Goal: Task Accomplishment & Management: Manage account settings

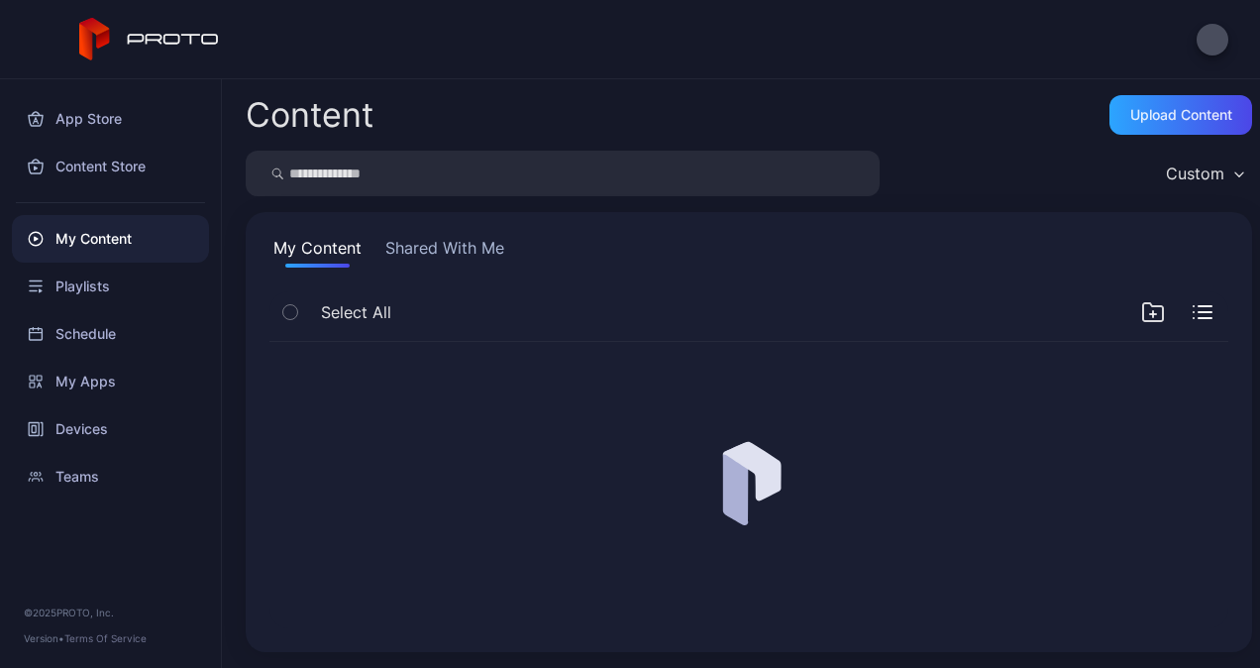
click at [1026, 7] on div at bounding box center [630, 39] width 1260 height 79
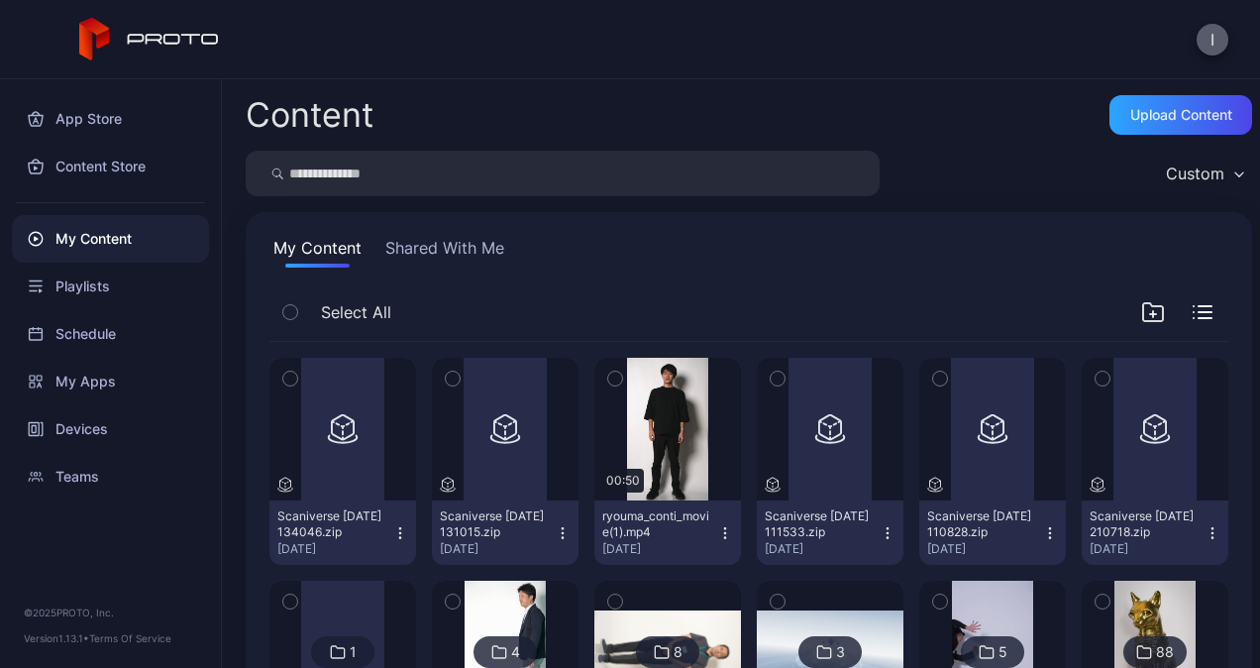
click at [1209, 46] on button "I" at bounding box center [1212, 40] width 32 height 32
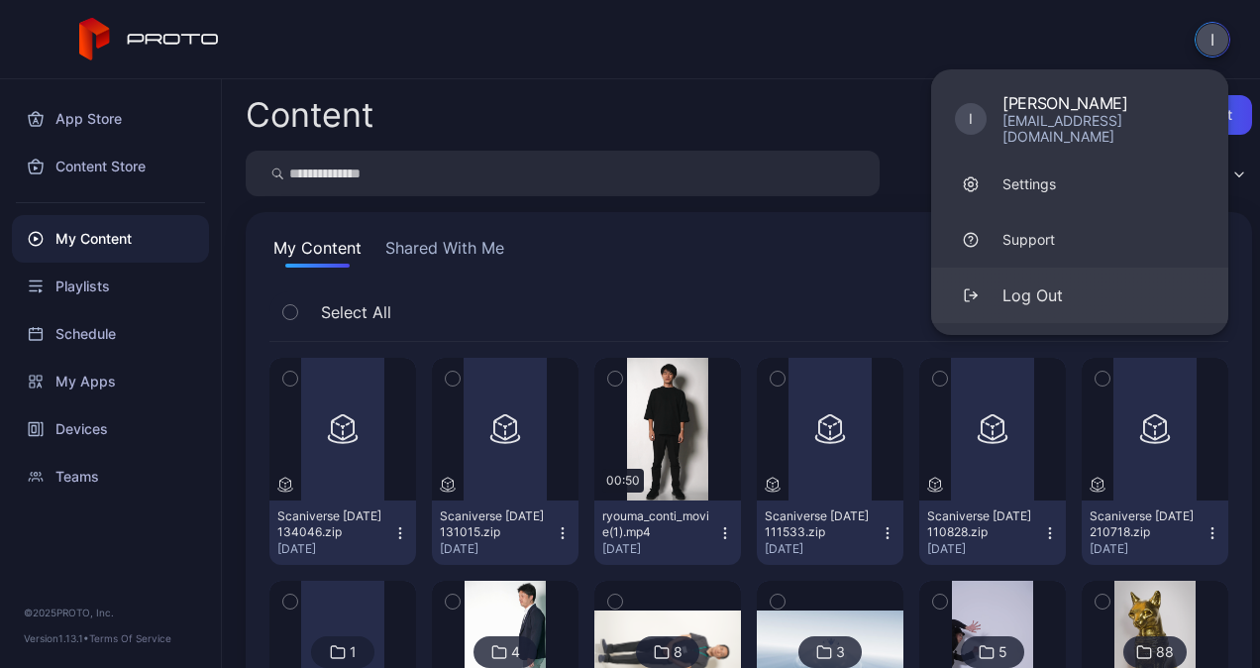
click at [1060, 283] on div "Log Out" at bounding box center [1032, 295] width 60 height 24
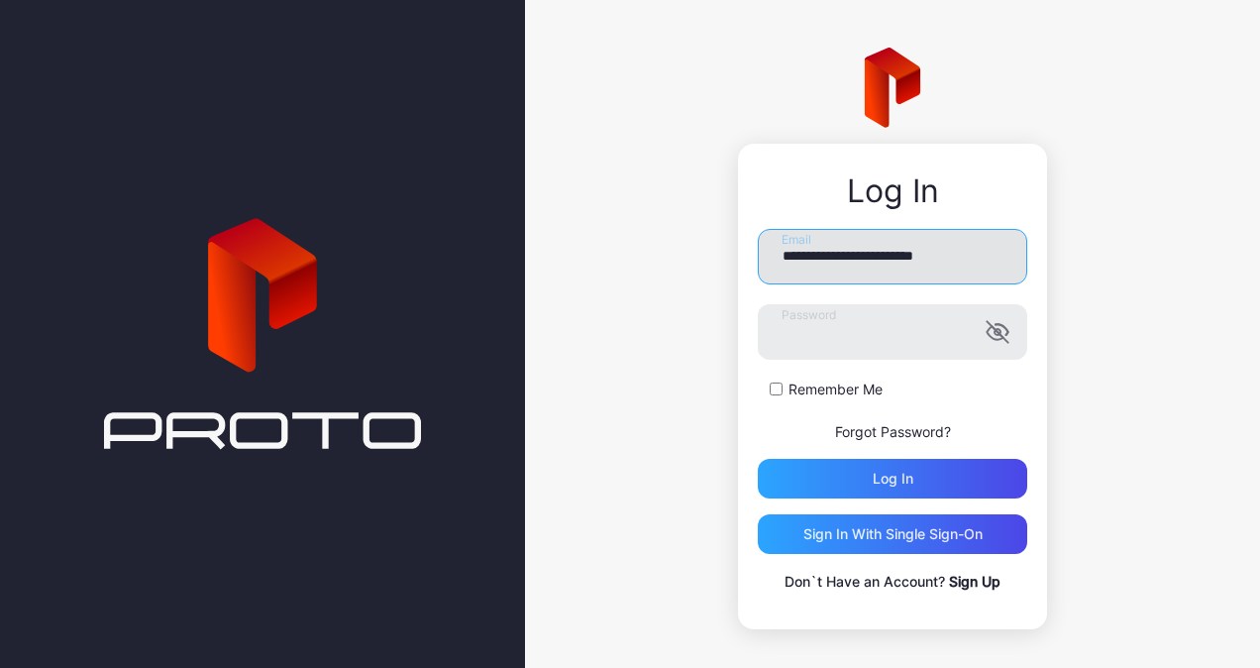
click at [878, 278] on input "**********" at bounding box center [892, 256] width 269 height 55
click at [870, 265] on input "**********" at bounding box center [892, 256] width 269 height 55
type input "**********"
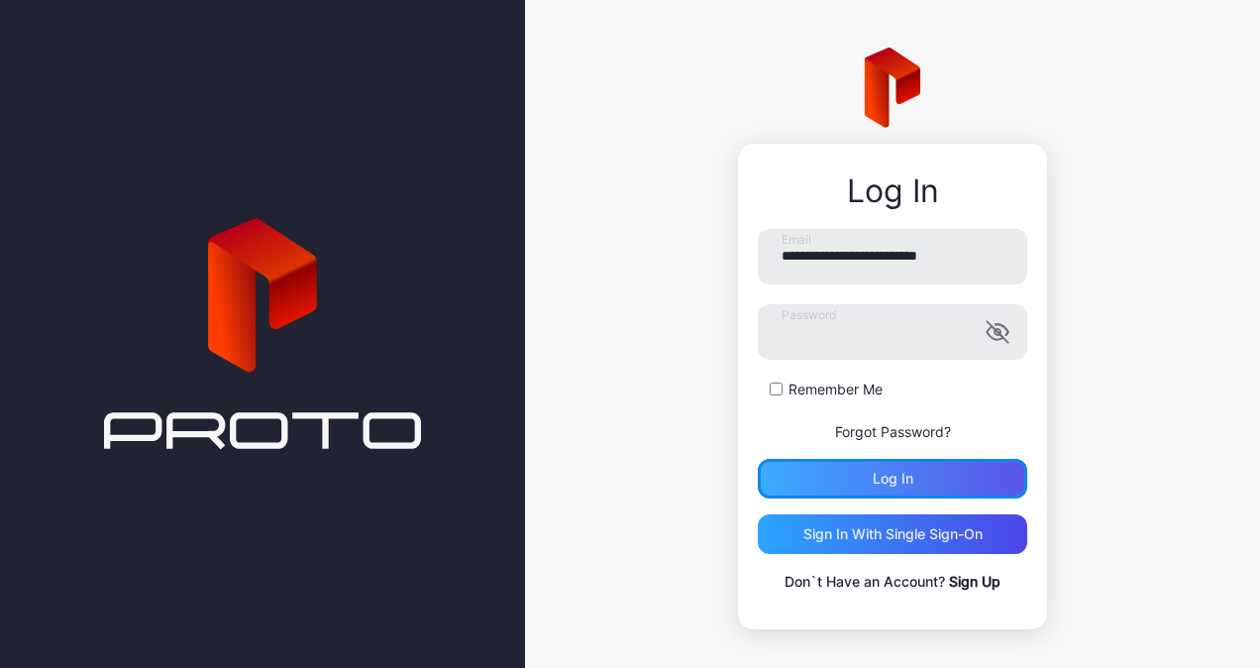
click at [900, 486] on div "Log in" at bounding box center [892, 479] width 269 height 40
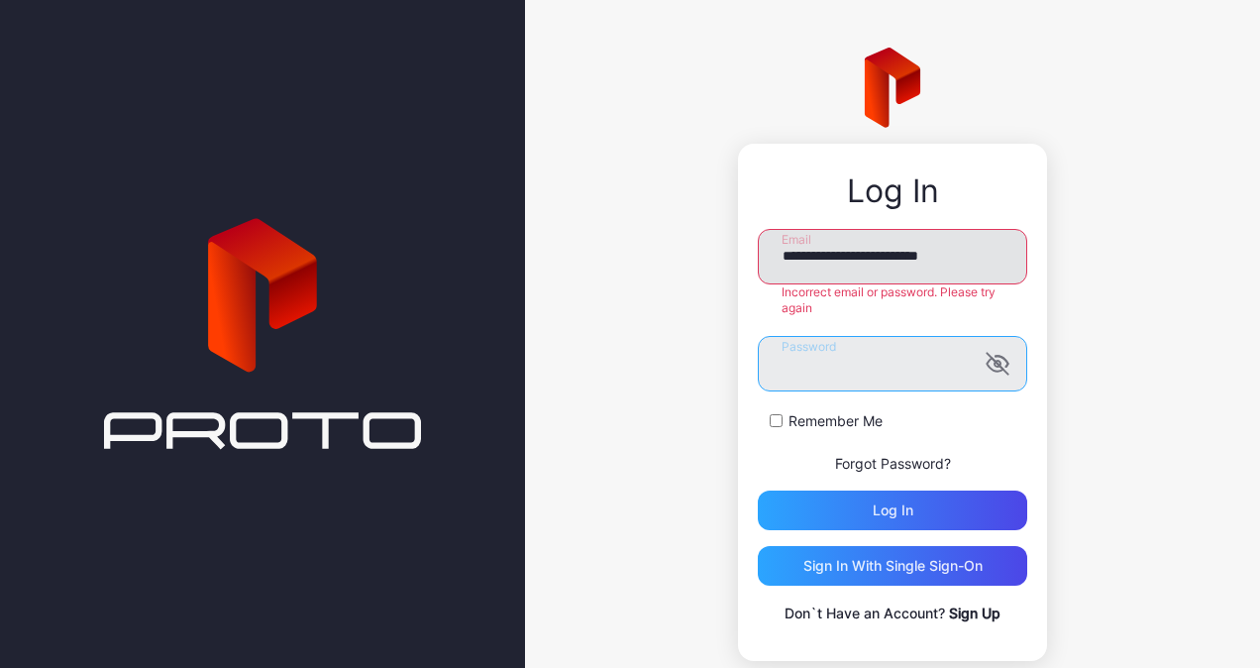
click at [758, 490] on button "Log in" at bounding box center [892, 510] width 269 height 40
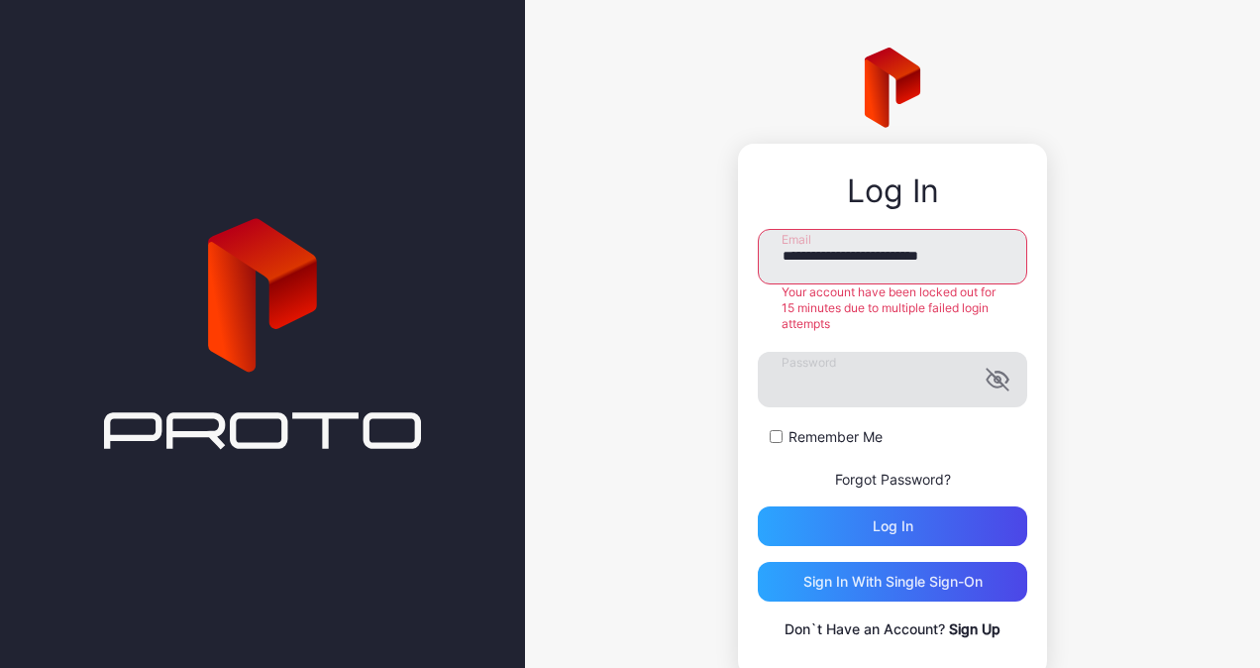
click at [986, 386] on icon "button" at bounding box center [994, 379] width 16 height 13
drag, startPoint x: 848, startPoint y: 334, endPoint x: 759, endPoint y: 303, distance: 94.3
click at [759, 303] on form "**********" at bounding box center [892, 387] width 269 height 317
drag, startPoint x: 240, startPoint y: 400, endPoint x: 337, endPoint y: 385, distance: 98.2
click at [247, 400] on icon at bounding box center [262, 334] width 317 height 1070
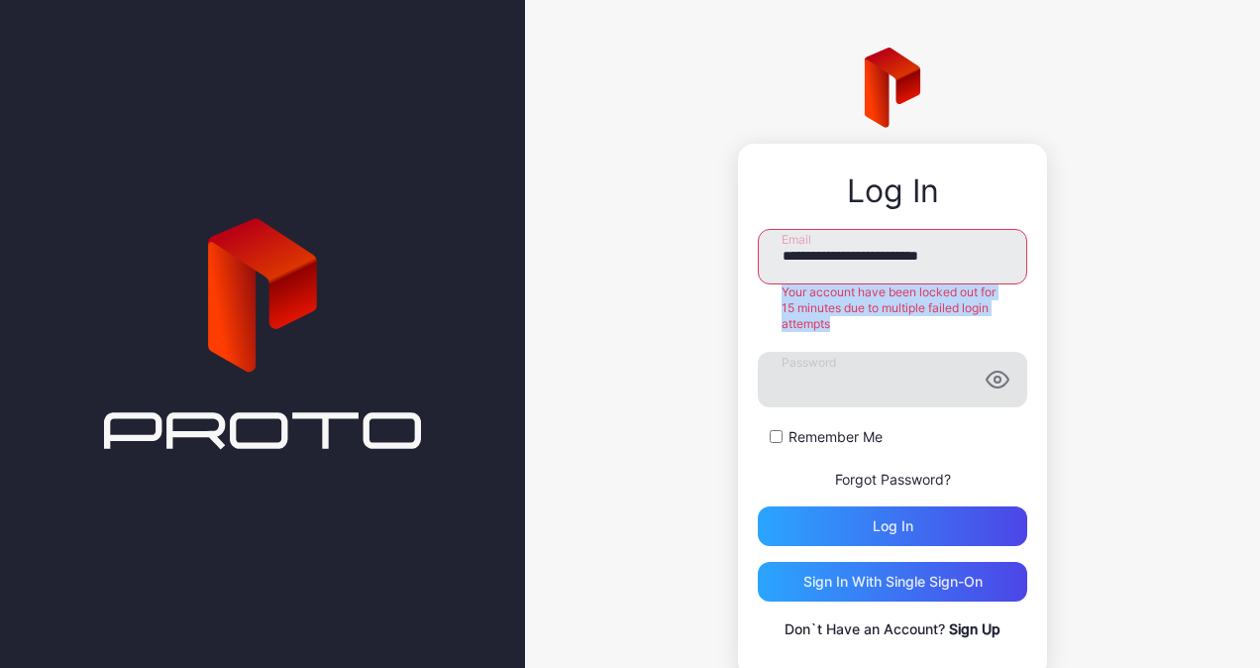
drag, startPoint x: 834, startPoint y: 327, endPoint x: 755, endPoint y: 290, distance: 87.3
click at [758, 290] on div "Your account have been locked out for 15 minutes due to multiple failed login a…" at bounding box center [892, 308] width 269 height 48
copy div "Your account have been locked out for 15 minutes due to multiple failed login a…"
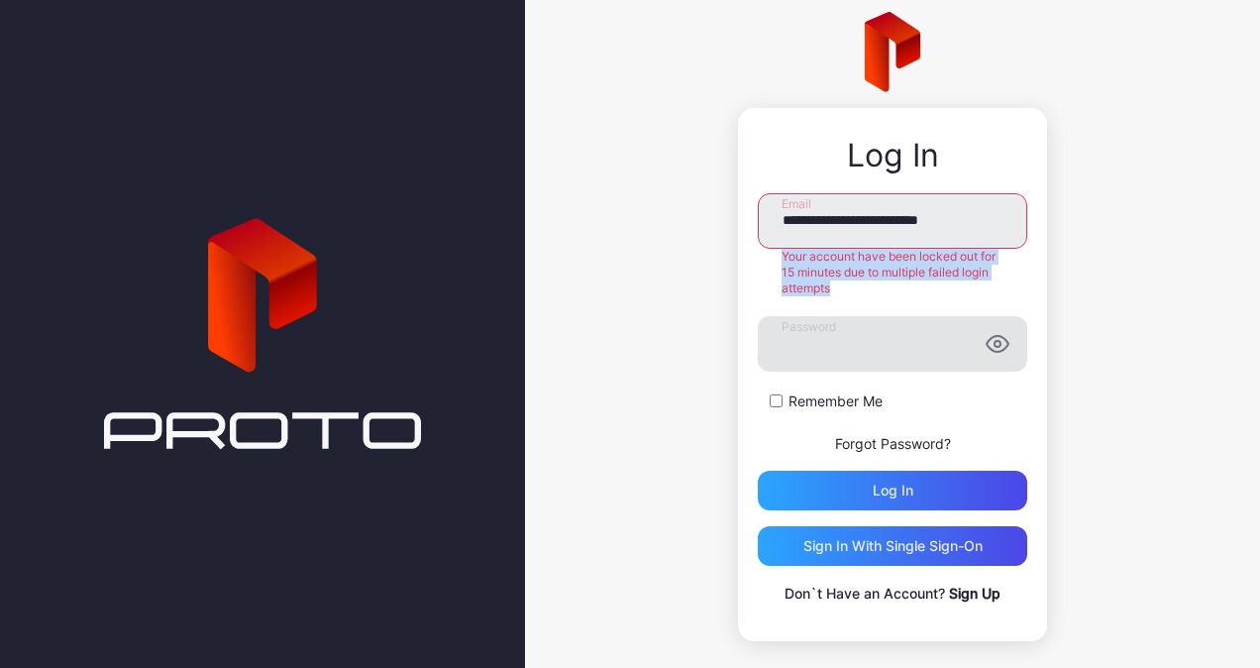
scroll to position [55, 0]
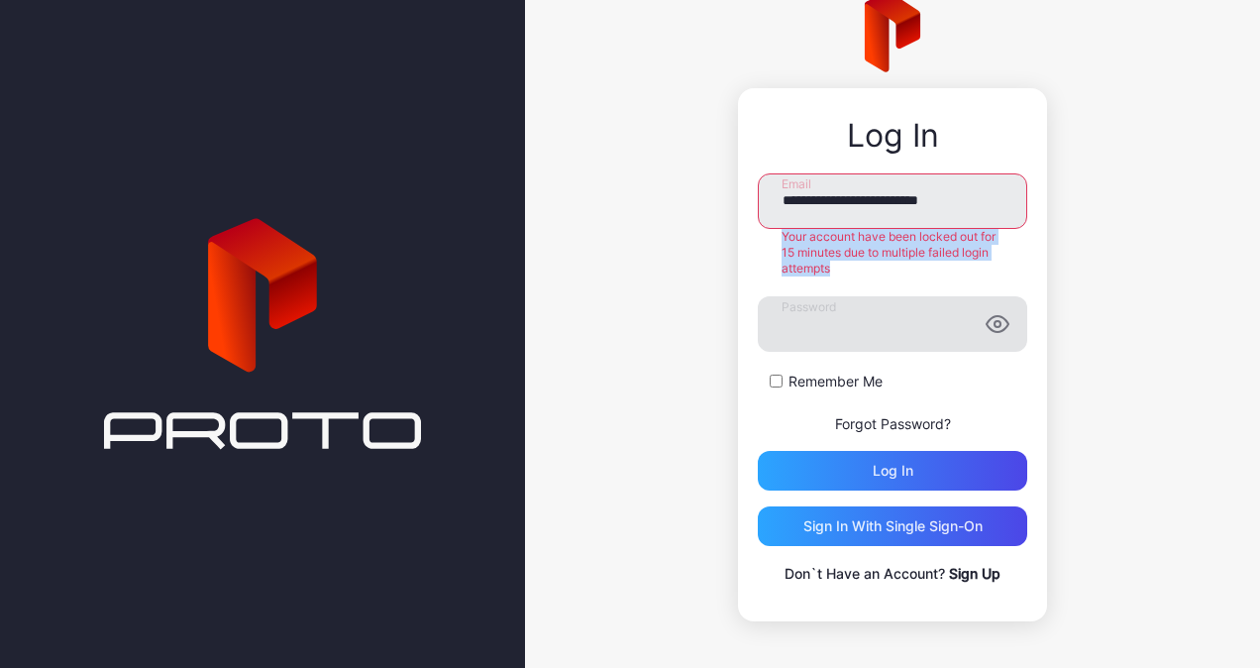
click at [699, 264] on div "**********" at bounding box center [892, 307] width 735 height 724
drag, startPoint x: 840, startPoint y: 271, endPoint x: 721, endPoint y: 235, distance: 124.4
click at [738, 235] on div "**********" at bounding box center [892, 354] width 309 height 533
drag, startPoint x: 610, startPoint y: 363, endPoint x: 731, endPoint y: 418, distance: 132.5
click at [612, 364] on div "**********" at bounding box center [892, 307] width 735 height 724
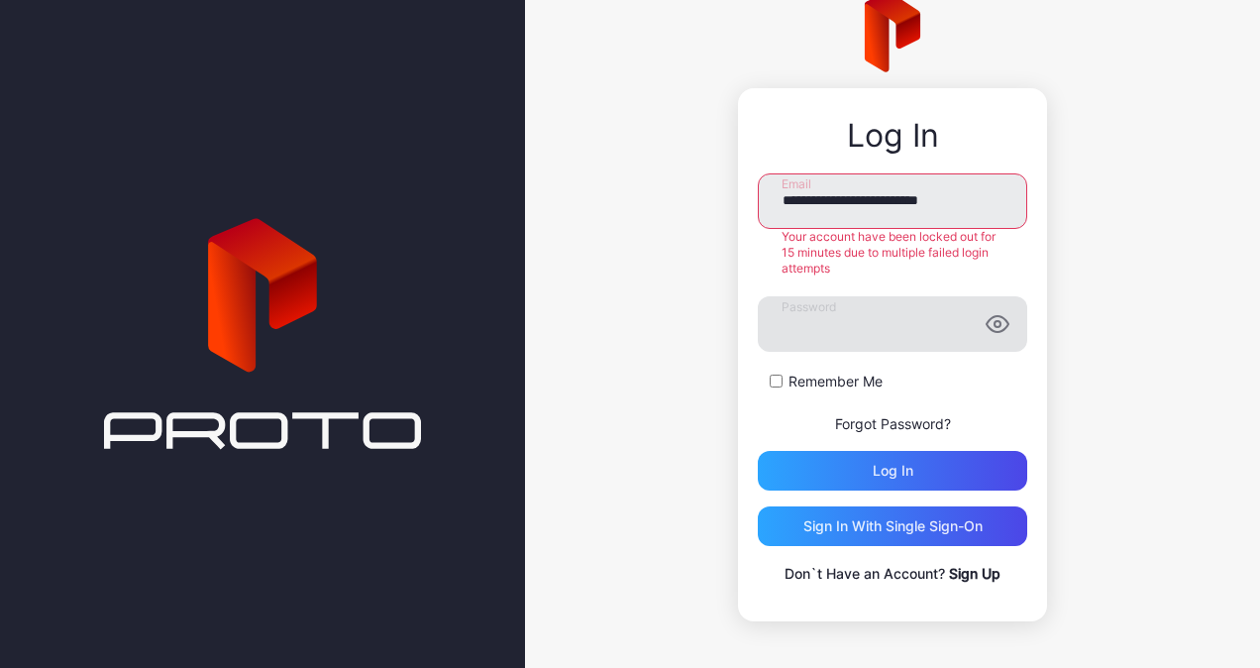
click at [879, 428] on link "Forgot Password?" at bounding box center [893, 423] width 116 height 17
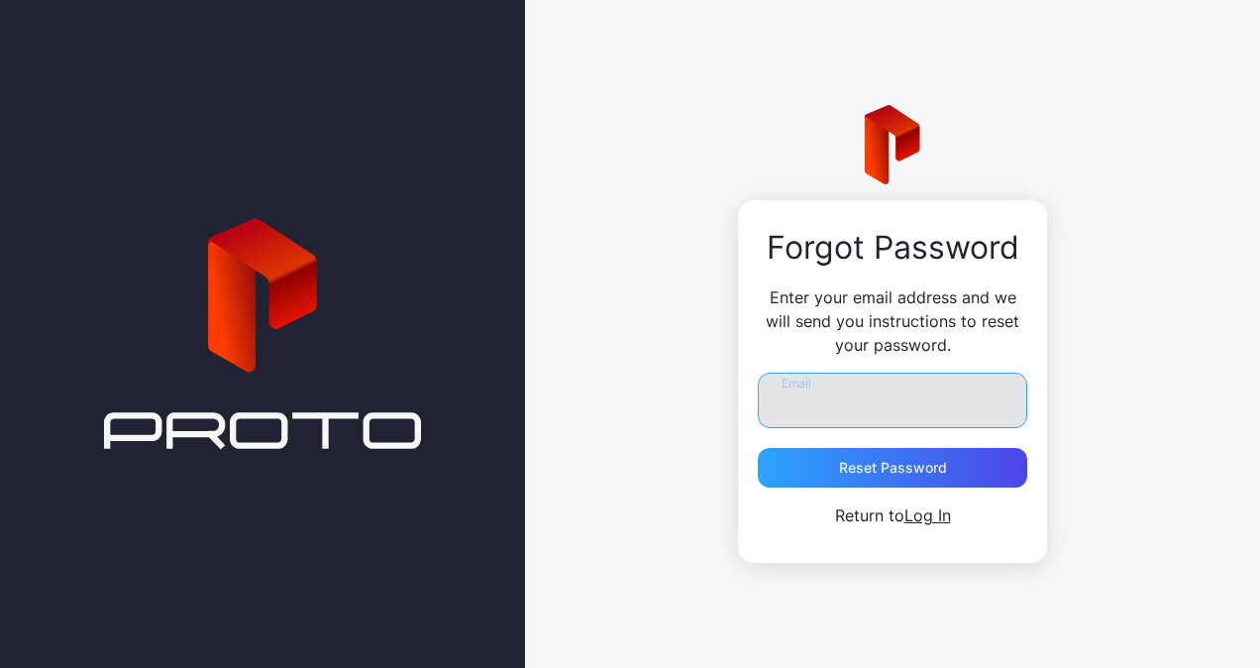
click at [846, 411] on input "Email" at bounding box center [892, 399] width 269 height 55
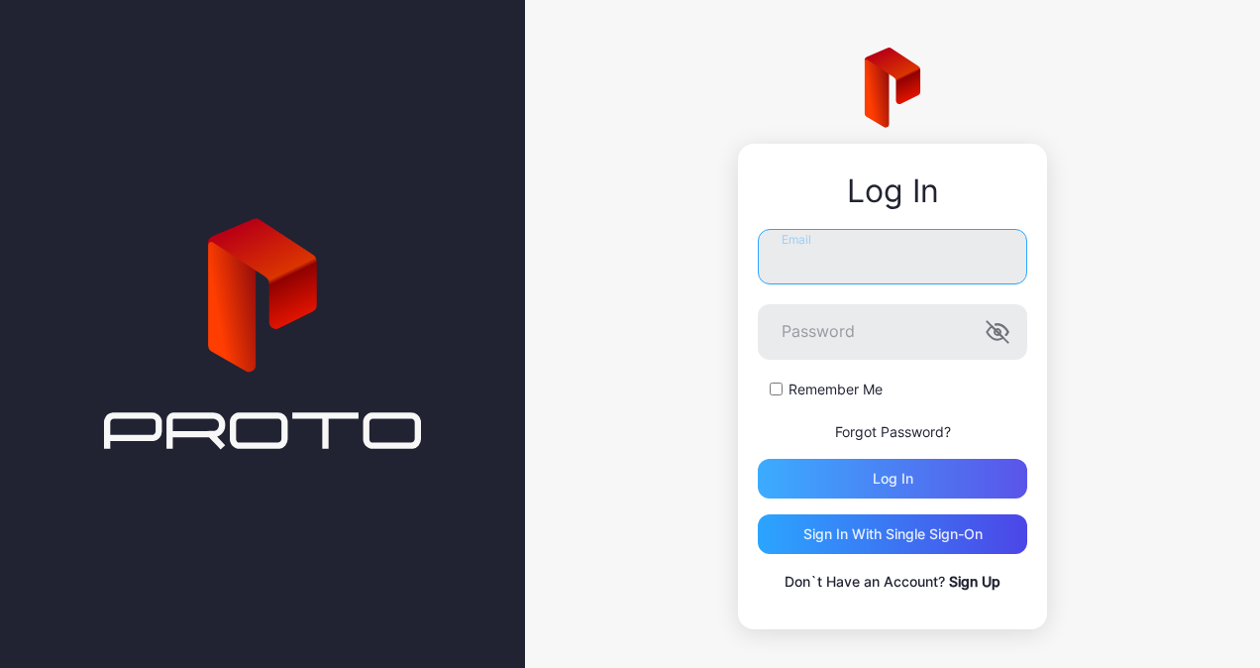
type input "**********"
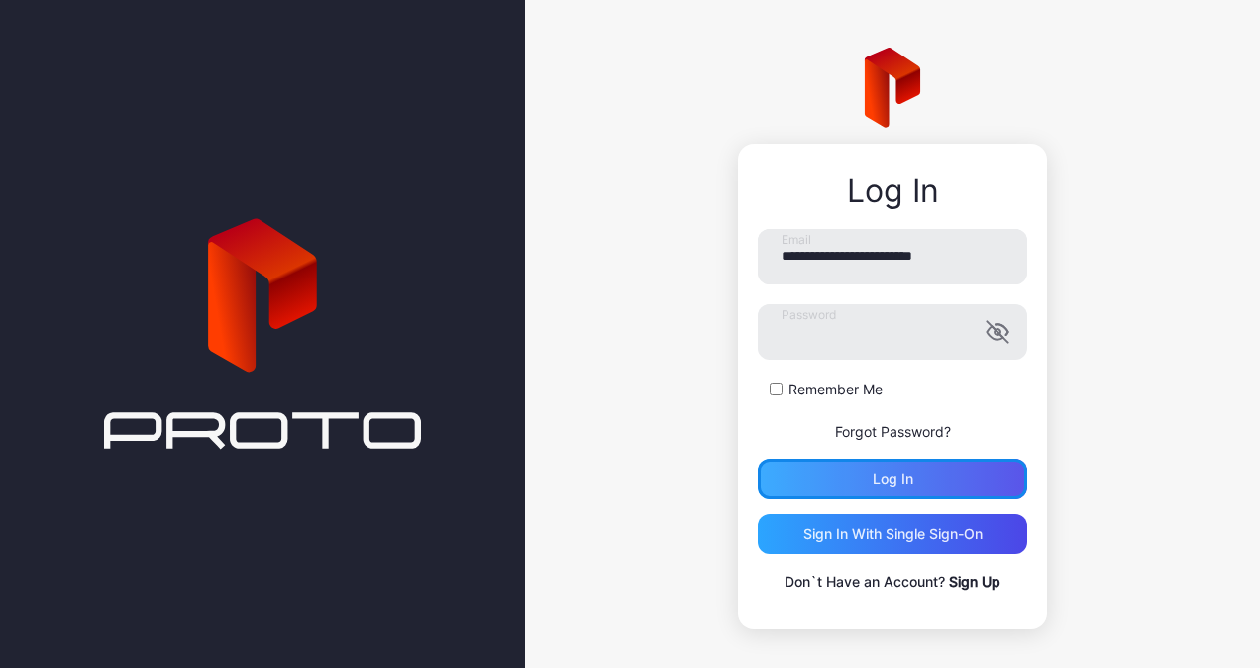
click at [902, 468] on div "Log in" at bounding box center [892, 479] width 269 height 40
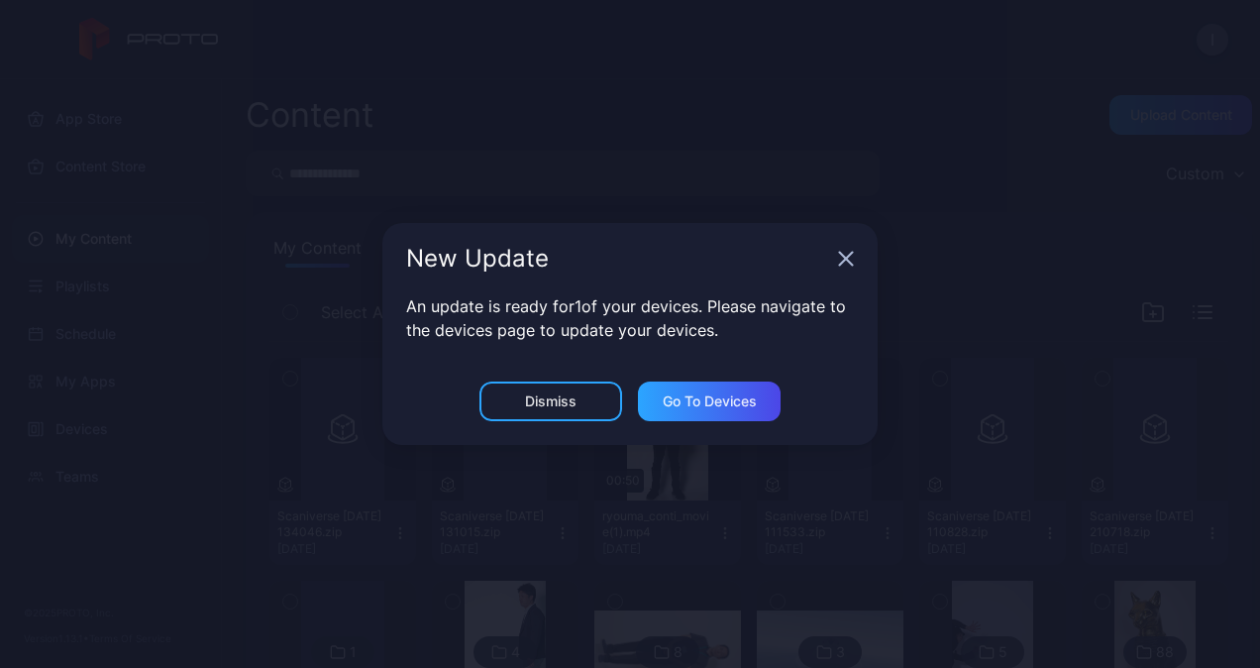
click at [1213, 41] on div "New Update An update is ready for 1 of your devices. Please navigate to the dev…" at bounding box center [630, 334] width 1260 height 668
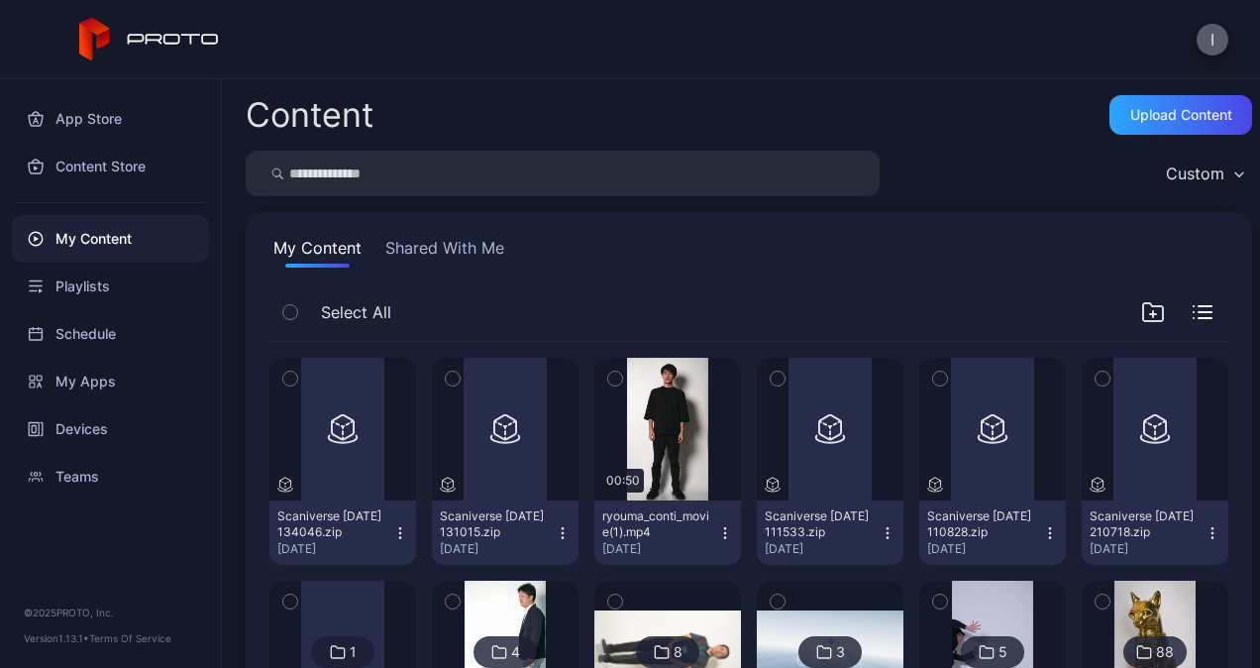
click at [1204, 50] on button "I" at bounding box center [1212, 40] width 32 height 32
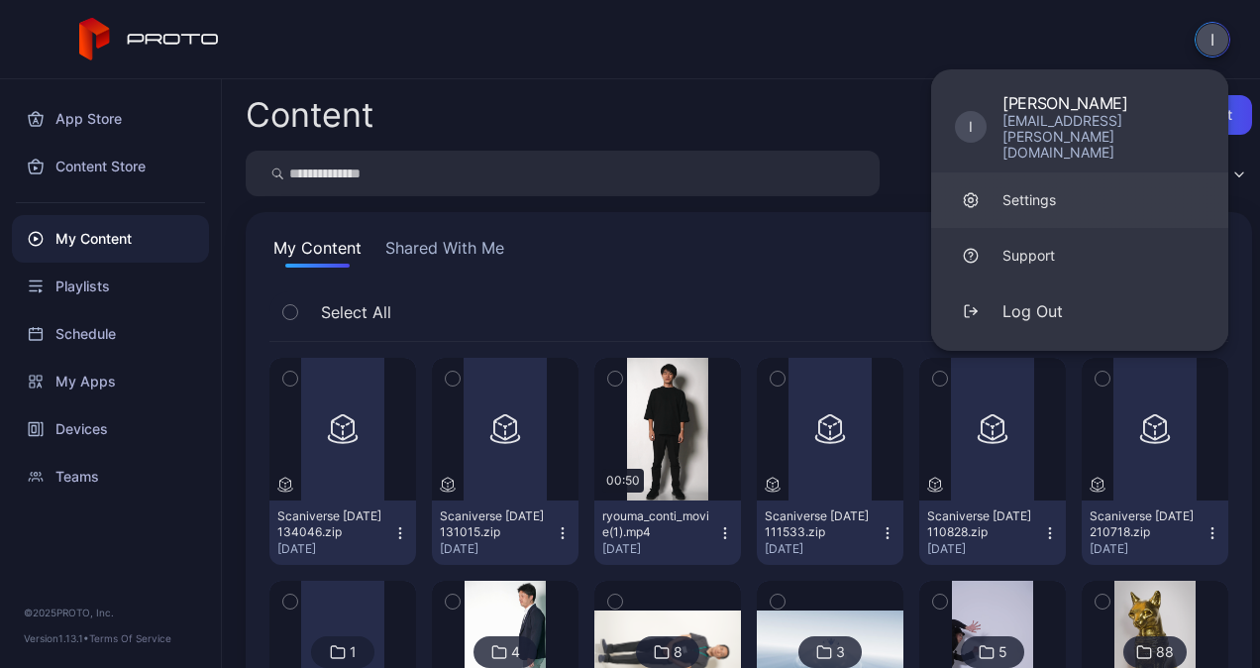
click at [1047, 190] on div "Settings" at bounding box center [1028, 200] width 53 height 20
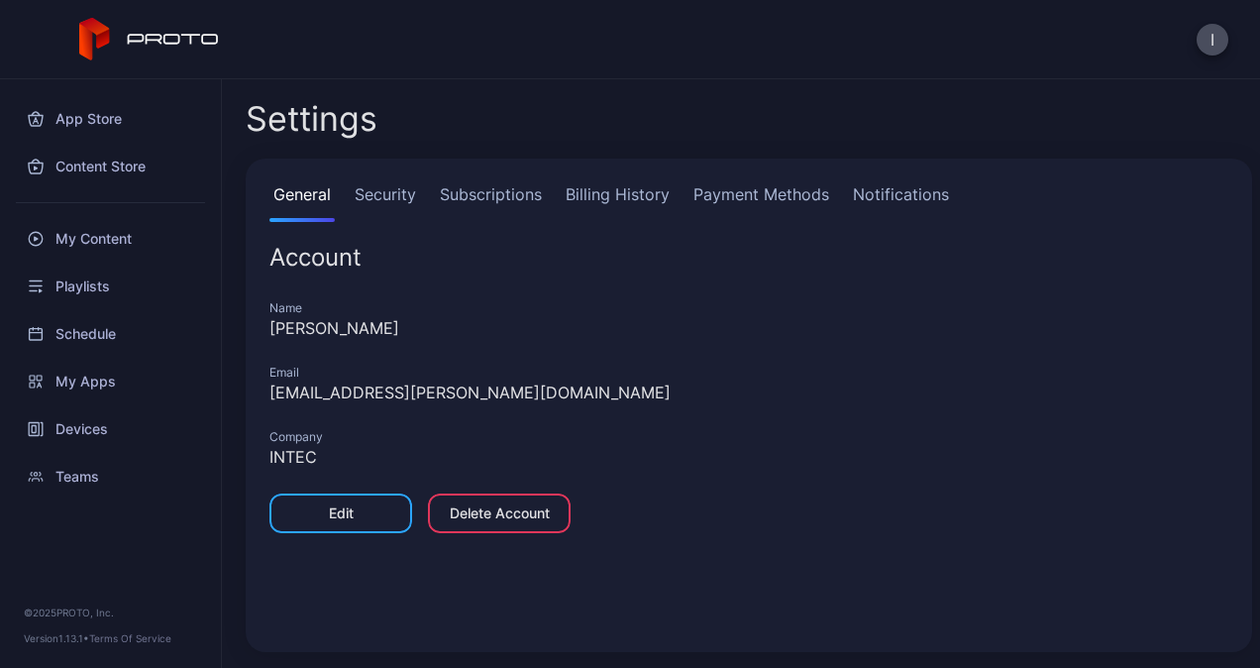
click at [616, 192] on link "Billing History" at bounding box center [618, 202] width 112 height 40
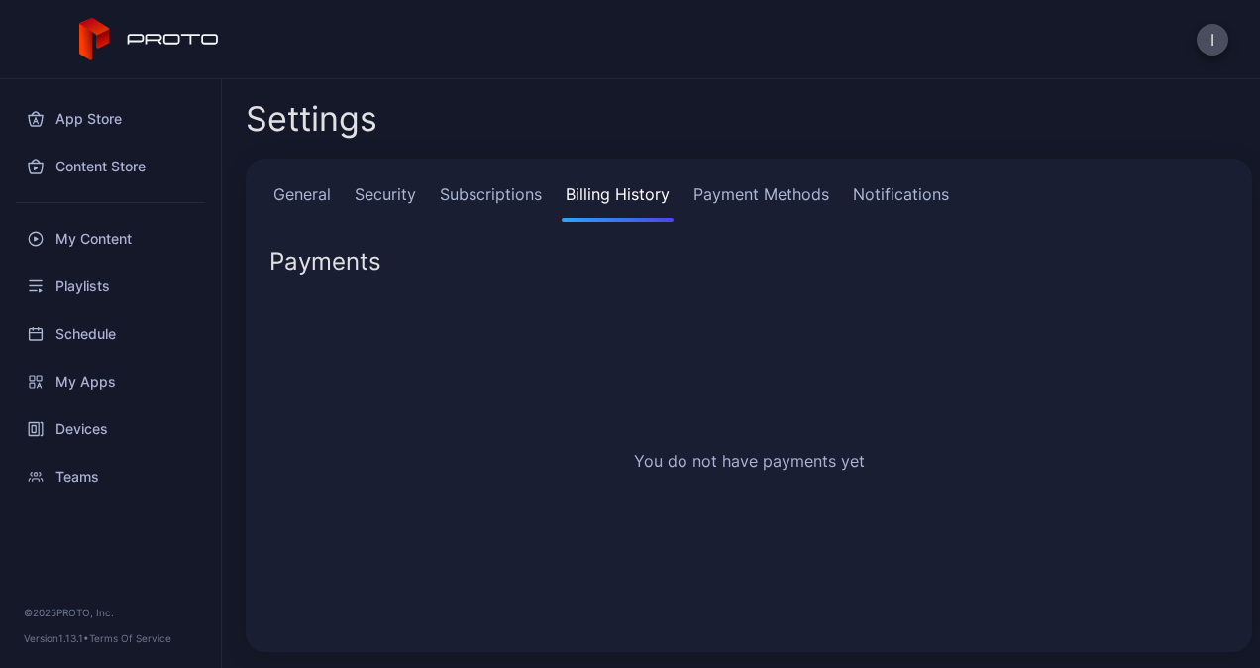
click at [460, 196] on link "Subscriptions" at bounding box center [491, 202] width 110 height 40
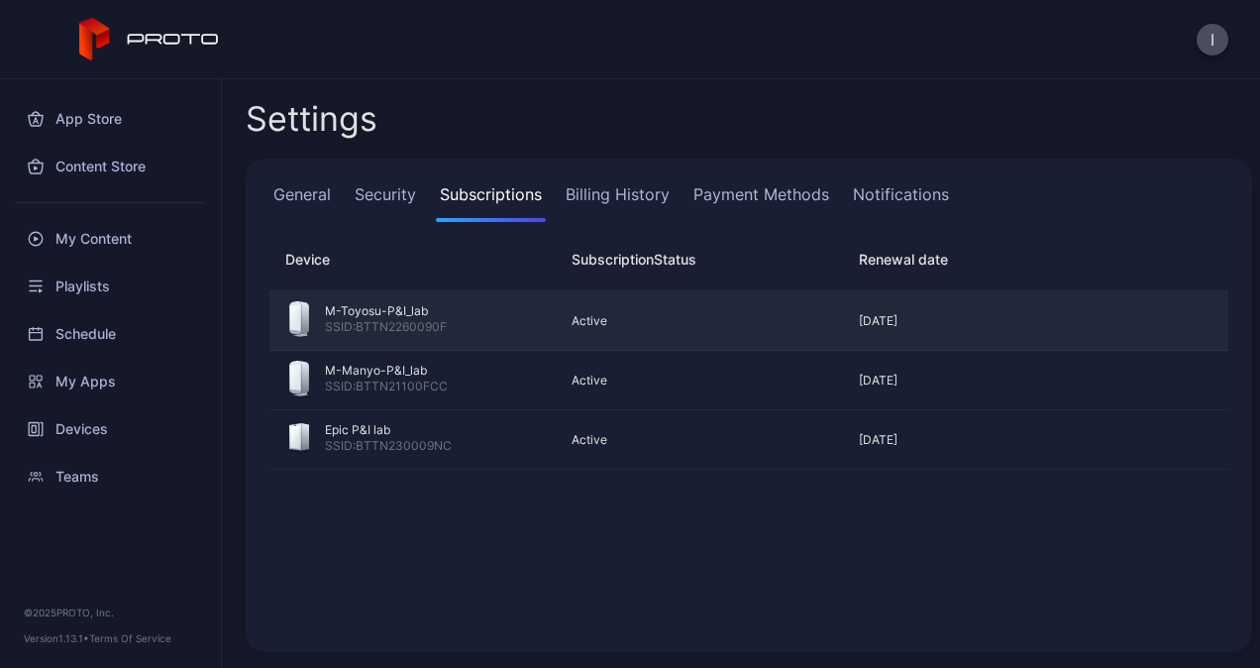
click at [848, 326] on div "Jan 4, 2026" at bounding box center [978, 321] width 270 height 16
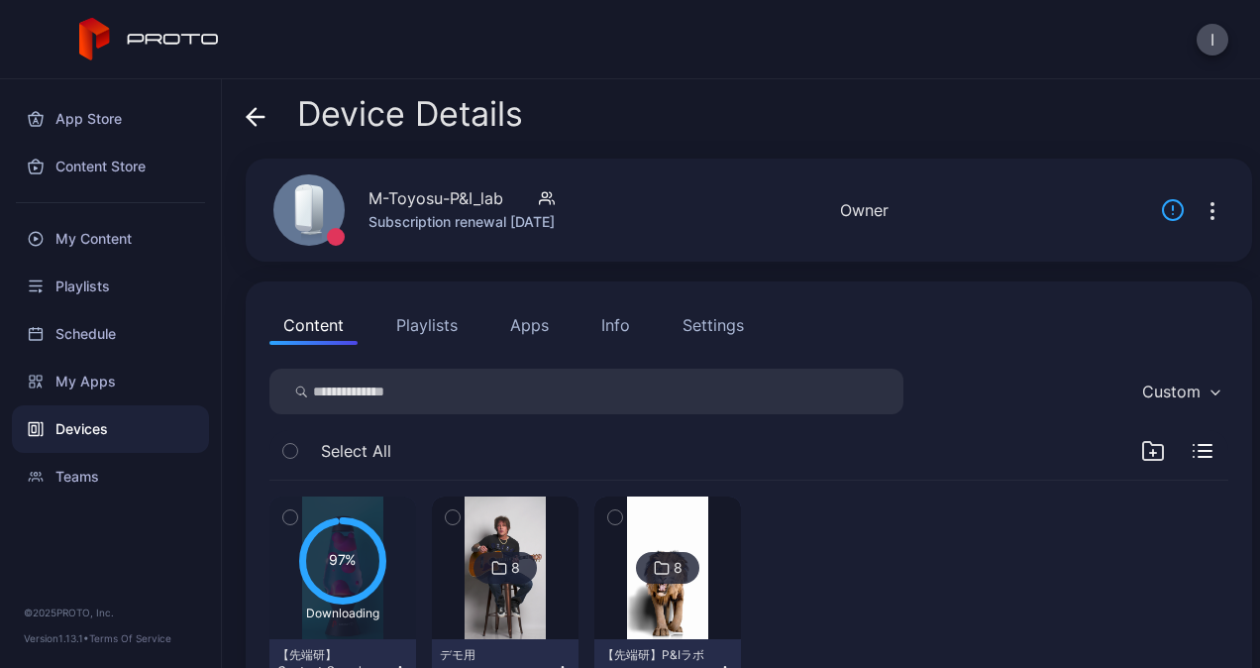
click at [602, 318] on div "Info" at bounding box center [615, 325] width 29 height 24
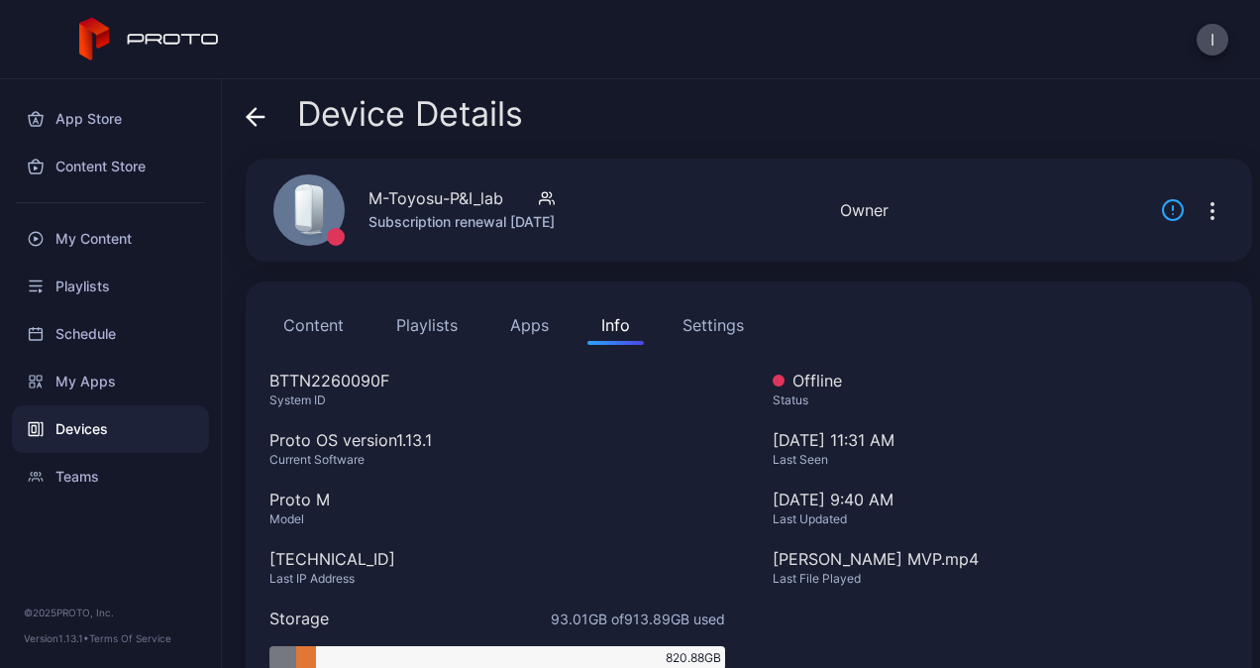
click at [495, 221] on div "Subscription renewal Jan 4, 2026" at bounding box center [461, 222] width 186 height 24
copy div "Subscription renewal Jan 4, 2026 Offline Last Seen Sep 12, 2025 at 11:31 AM"
click at [261, 121] on icon at bounding box center [256, 117] width 20 height 20
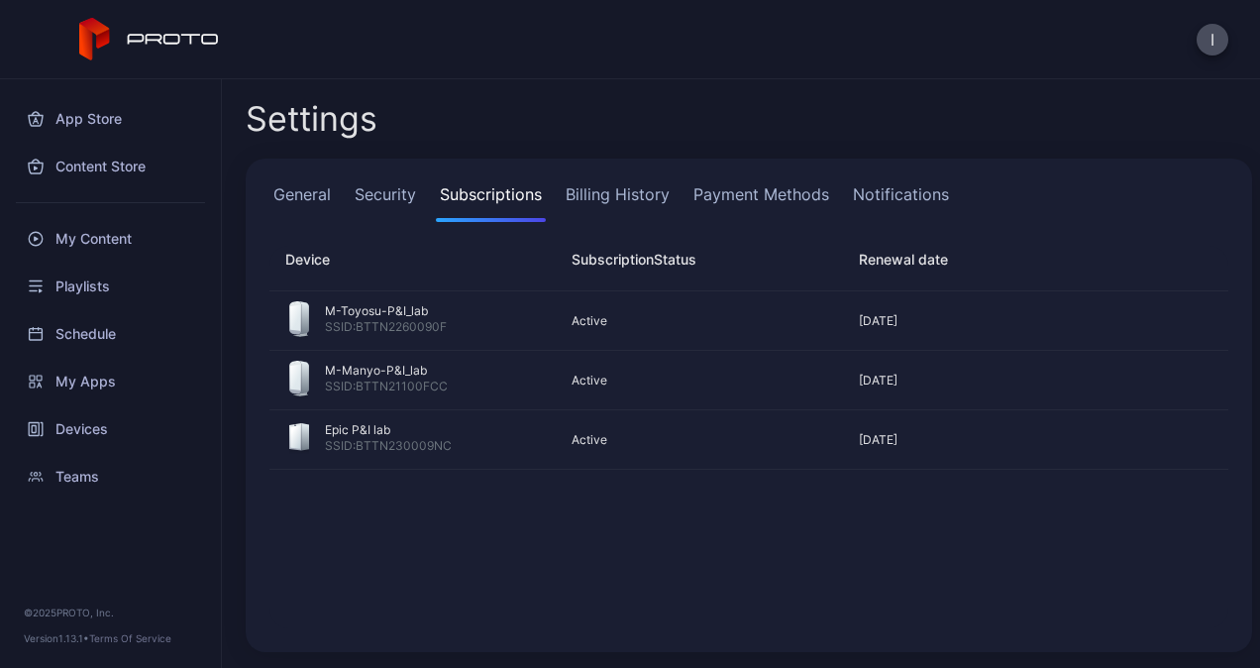
click at [576, 188] on link "Billing History" at bounding box center [618, 202] width 112 height 40
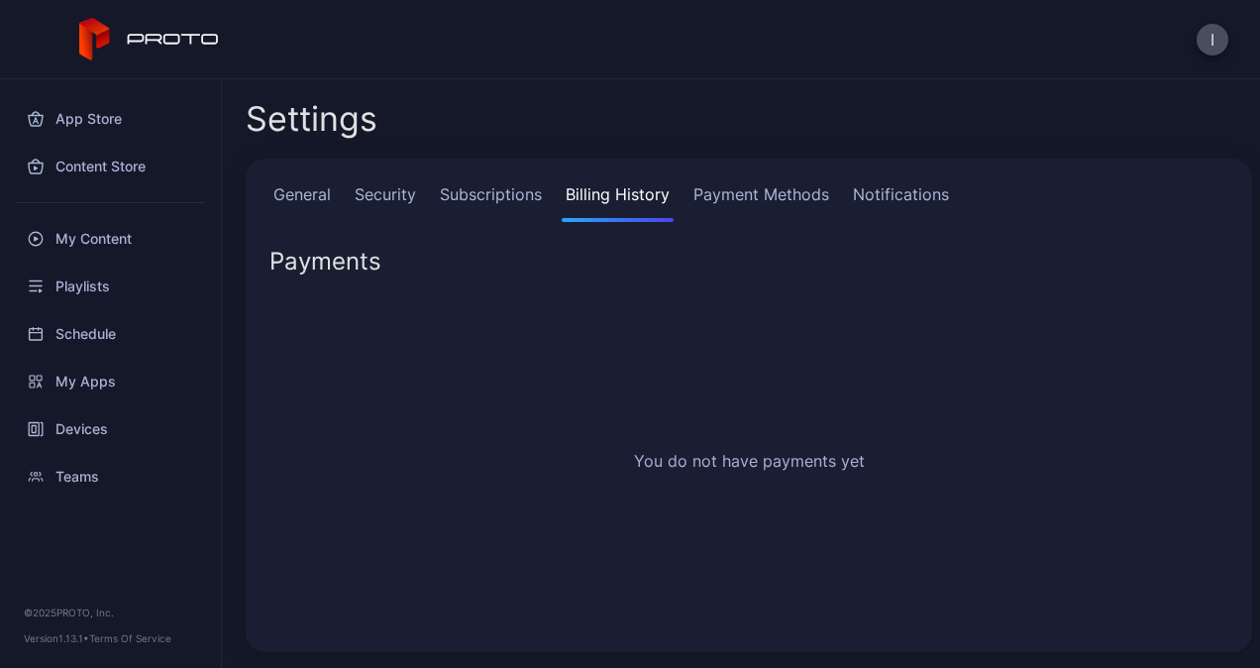
click at [802, 205] on link "Payment Methods" at bounding box center [761, 202] width 144 height 40
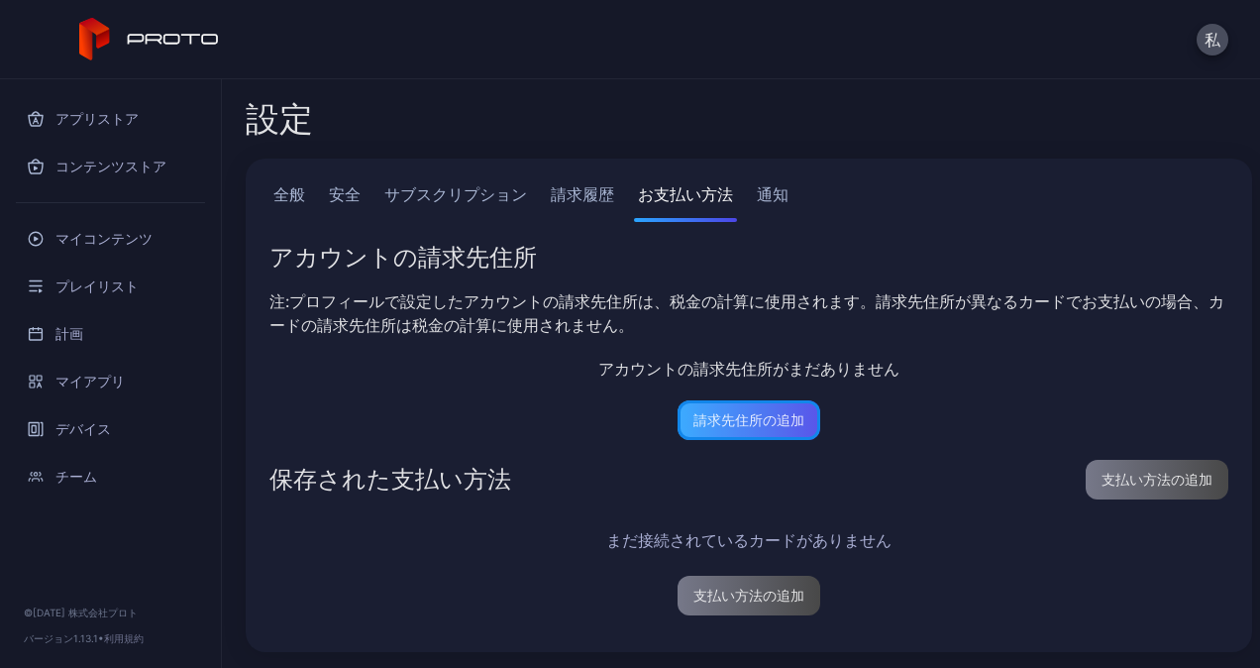
click at [739, 419] on div "請求先住所の追加" at bounding box center [748, 420] width 111 height 16
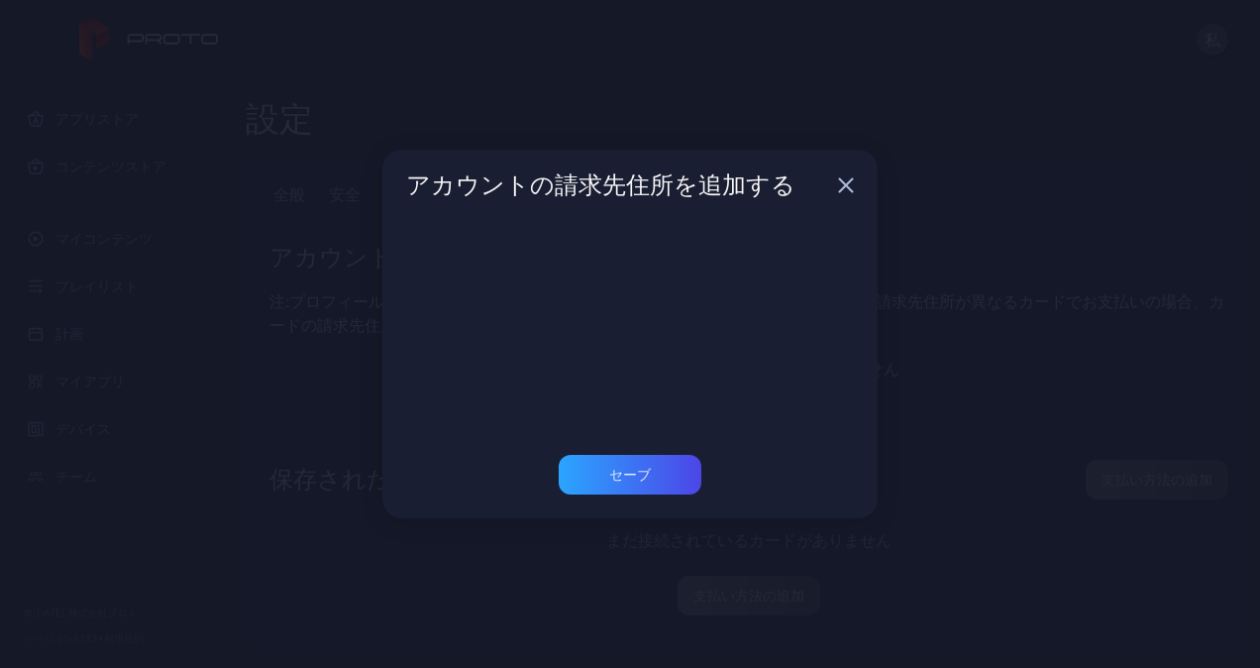
click at [357, 350] on div "アカウントの請求先住所を追加する セーブ" at bounding box center [630, 334] width 1260 height 668
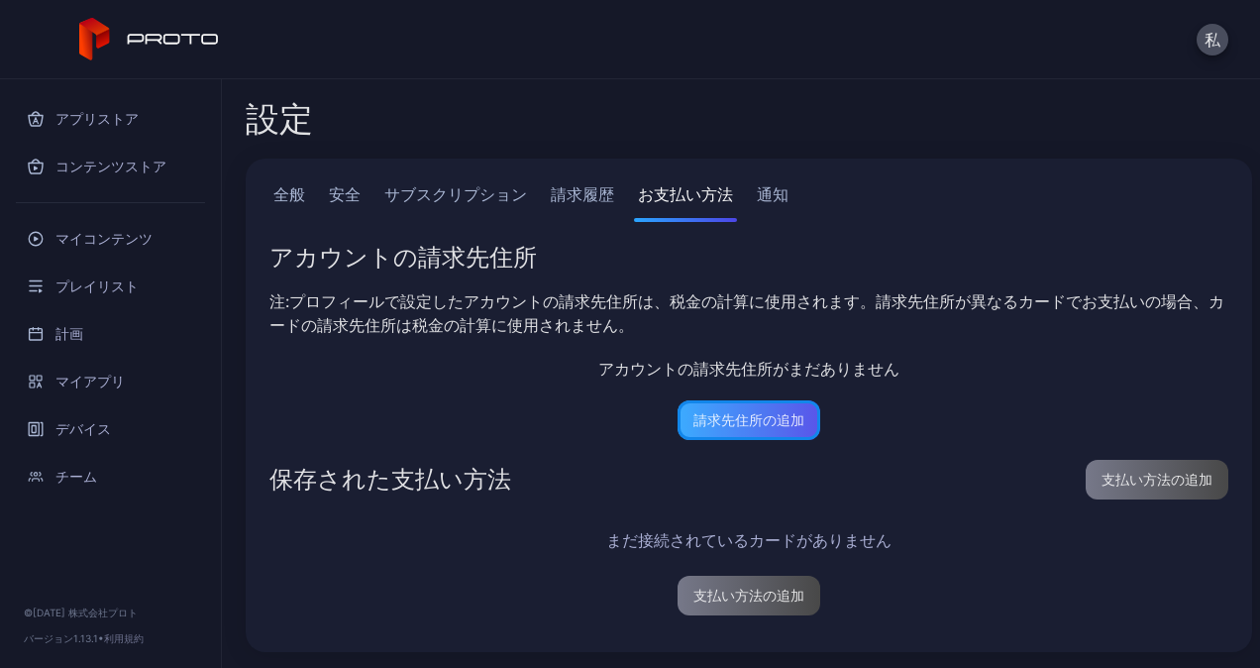
click at [769, 415] on div "請求先住所の追加" at bounding box center [748, 420] width 111 height 16
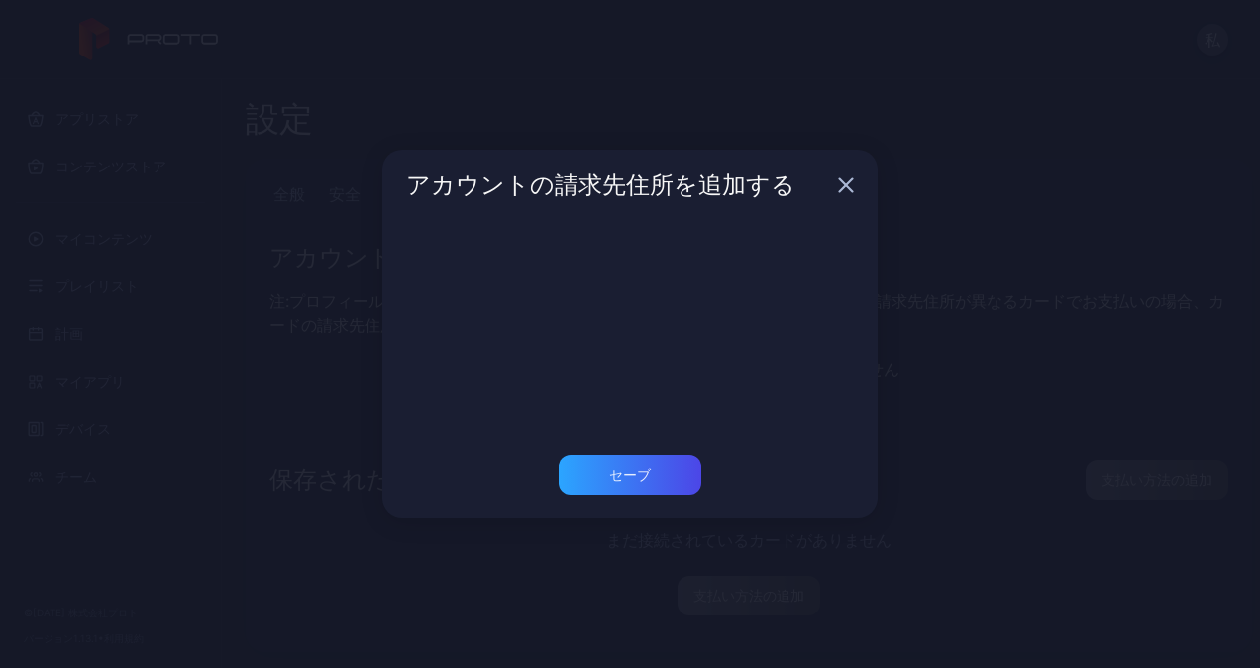
click at [274, 303] on div "アカウントの請求先住所を追加する セーブ" at bounding box center [630, 334] width 1260 height 668
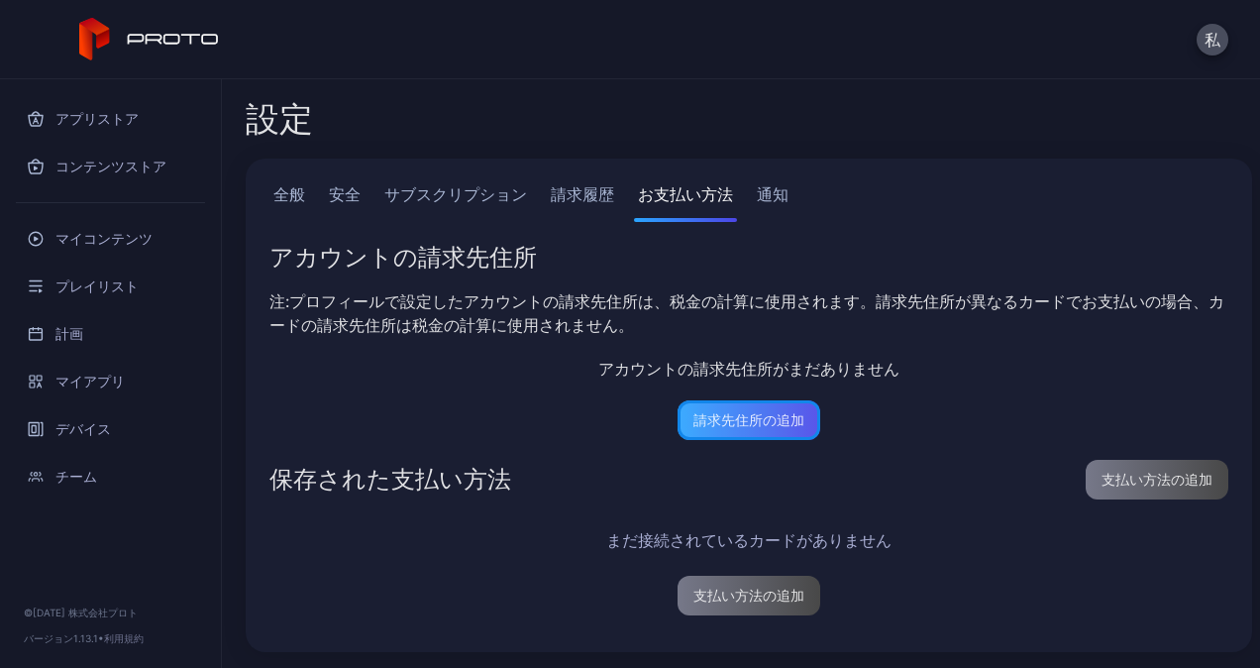
click at [752, 411] on div "請求先住所の追加" at bounding box center [748, 420] width 143 height 40
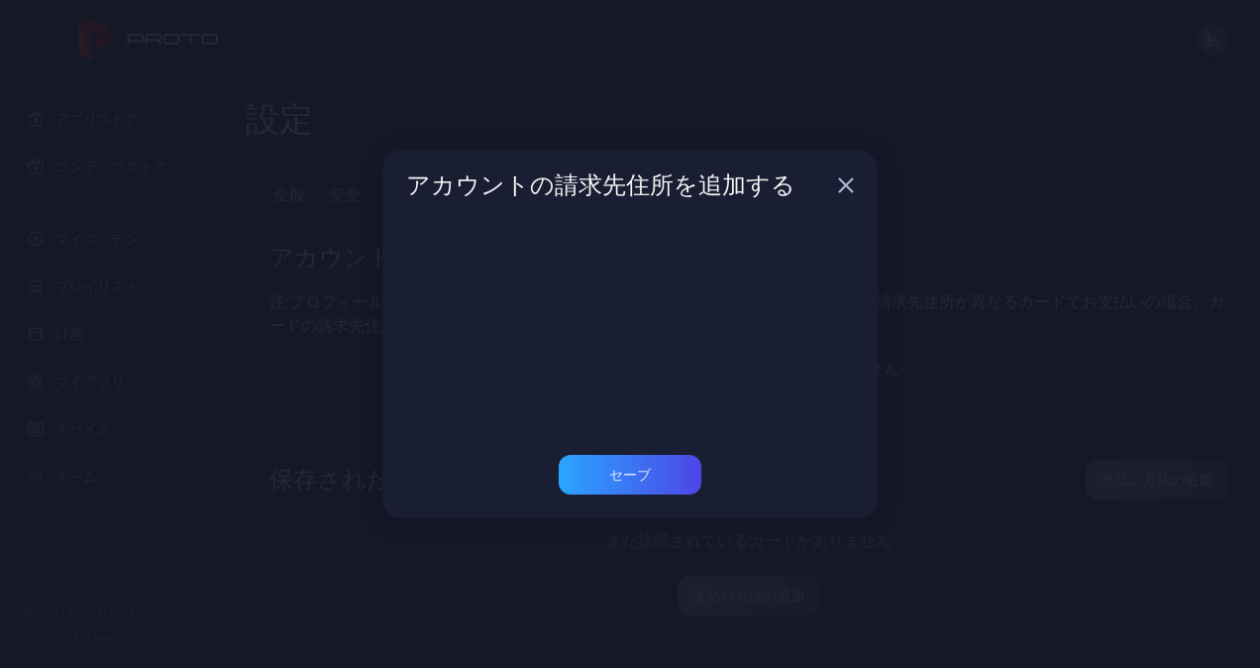
drag, startPoint x: 325, startPoint y: 374, endPoint x: 353, endPoint y: 365, distance: 29.1
click at [325, 374] on div "アカウントの請求先住所を追加する セーブ" at bounding box center [630, 334] width 1260 height 668
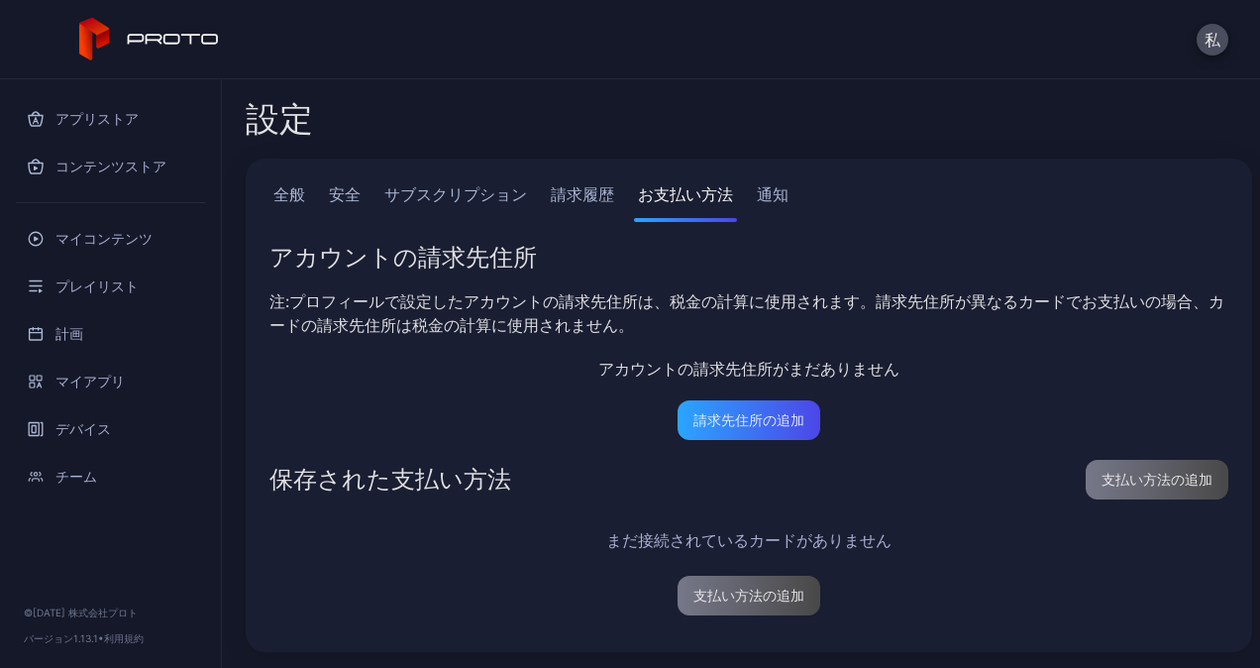
click at [769, 192] on link "通知" at bounding box center [773, 202] width 40 height 40
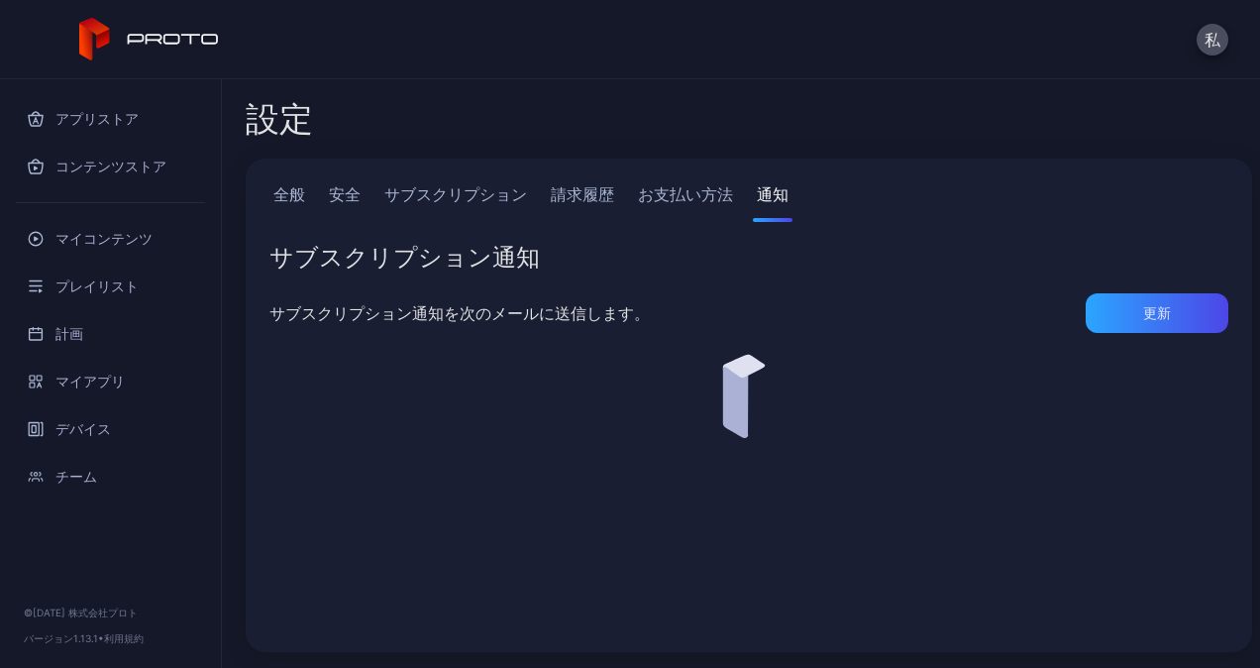
click at [676, 192] on link "お支払い方法" at bounding box center [685, 202] width 103 height 40
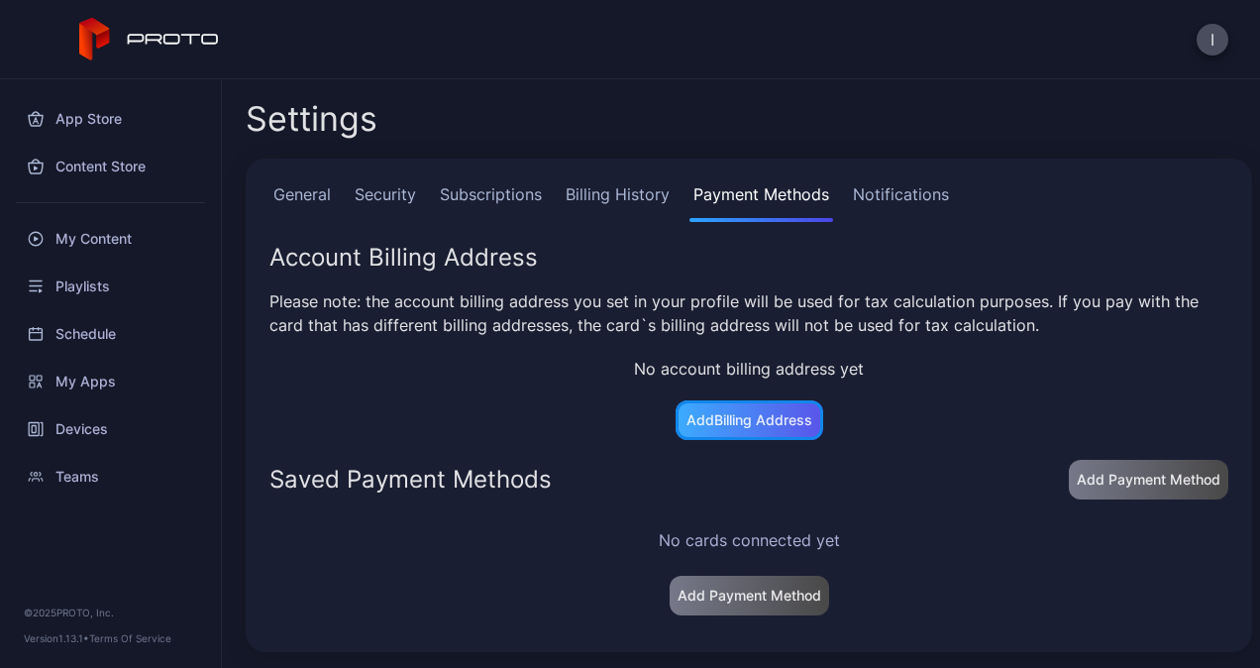
click at [751, 412] on div "Add Billing Address" at bounding box center [749, 420] width 126 height 16
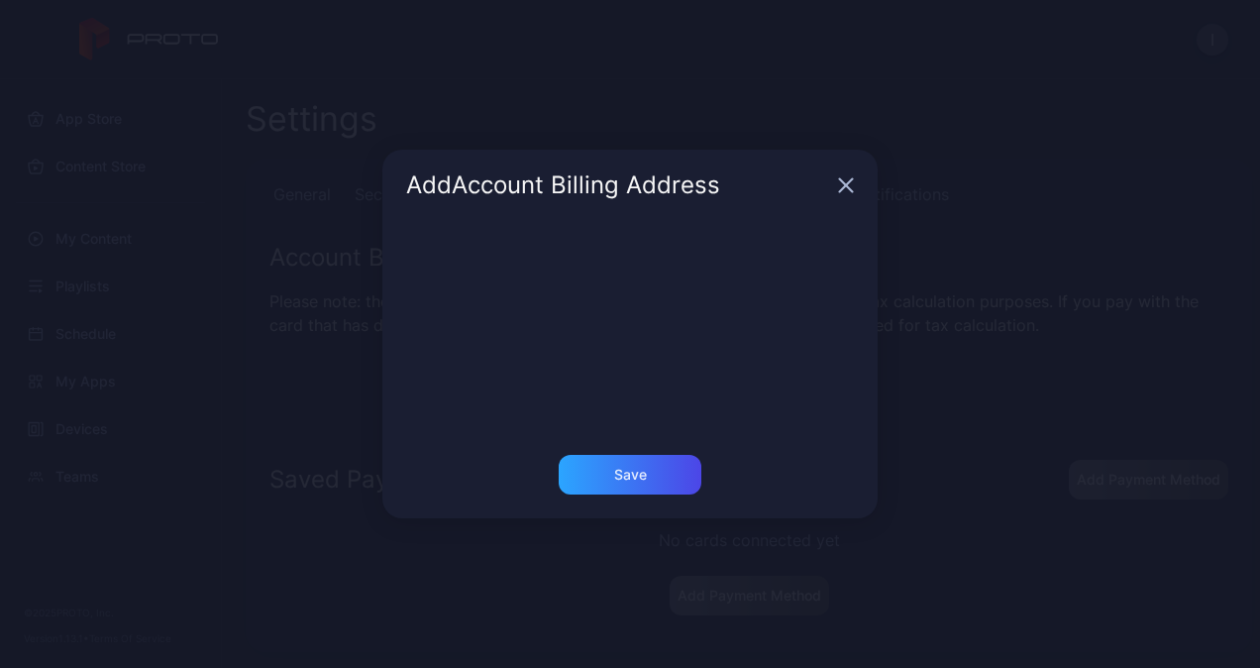
click at [846, 184] on icon "button" at bounding box center [846, 185] width 13 height 13
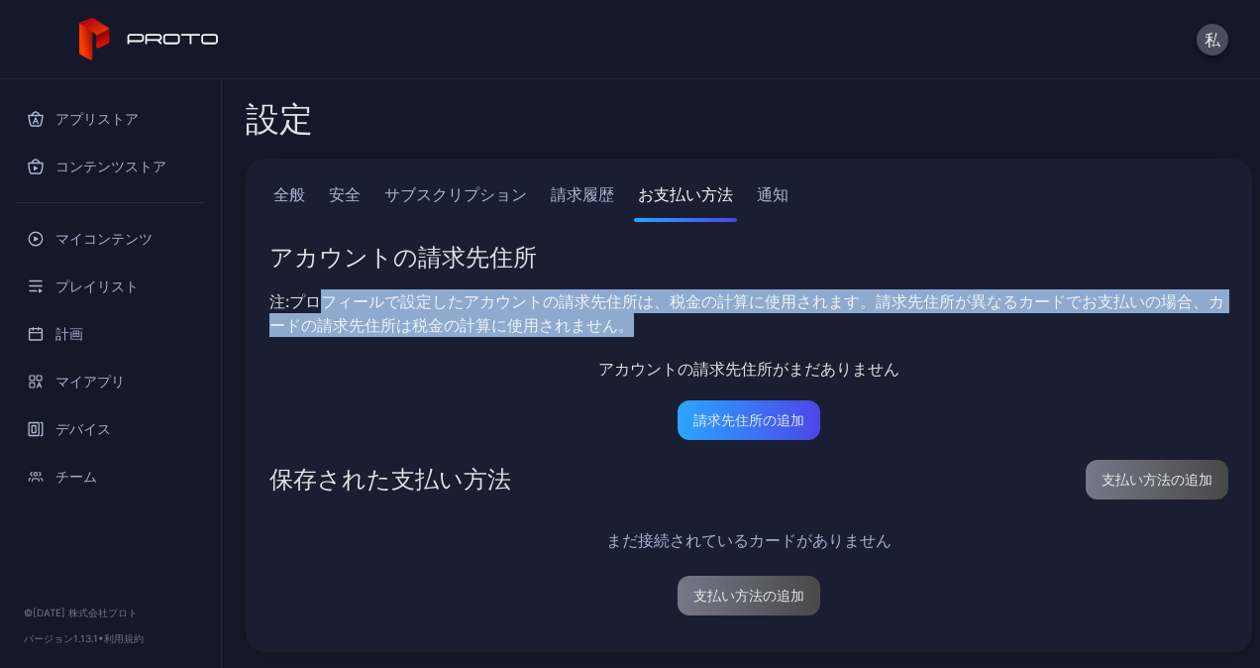
drag, startPoint x: 349, startPoint y: 297, endPoint x: 739, endPoint y: 335, distance: 392.0
click at [739, 335] on div "注:プロフィールで設定したアカウントの請求先住所は、税金の計算に使用されます。請求先住所が異なるカードでお支払いの場合、カードの請求先住所は税金の計算に使用さ…" at bounding box center [748, 313] width 959 height 48
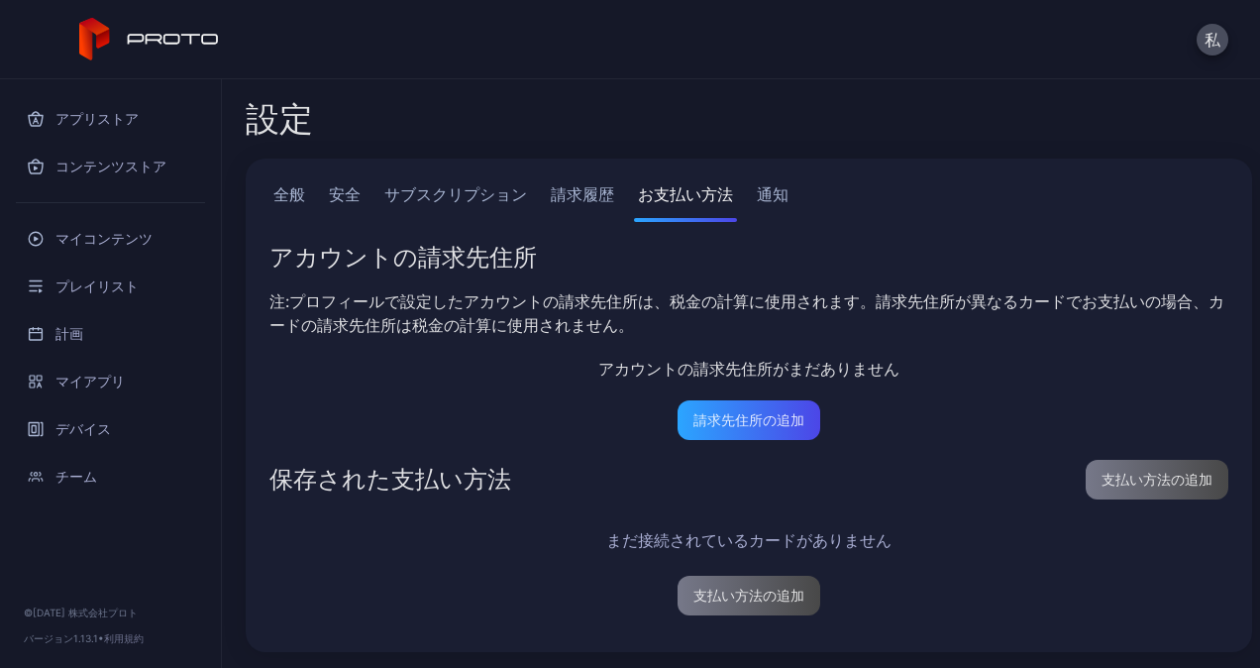
drag, startPoint x: 739, startPoint y: 335, endPoint x: 501, endPoint y: 386, distance: 243.2
click at [501, 386] on div "アカウントの請求先住所 注:プロフィールで設定したアカウントの請求先住所は、税金の計算に使用されます。請求先住所が異なるカードでお支払いの場合、カードの請求先…" at bounding box center [748, 353] width 959 height 214
click at [582, 197] on link "請求履歴" at bounding box center [582, 202] width 71 height 40
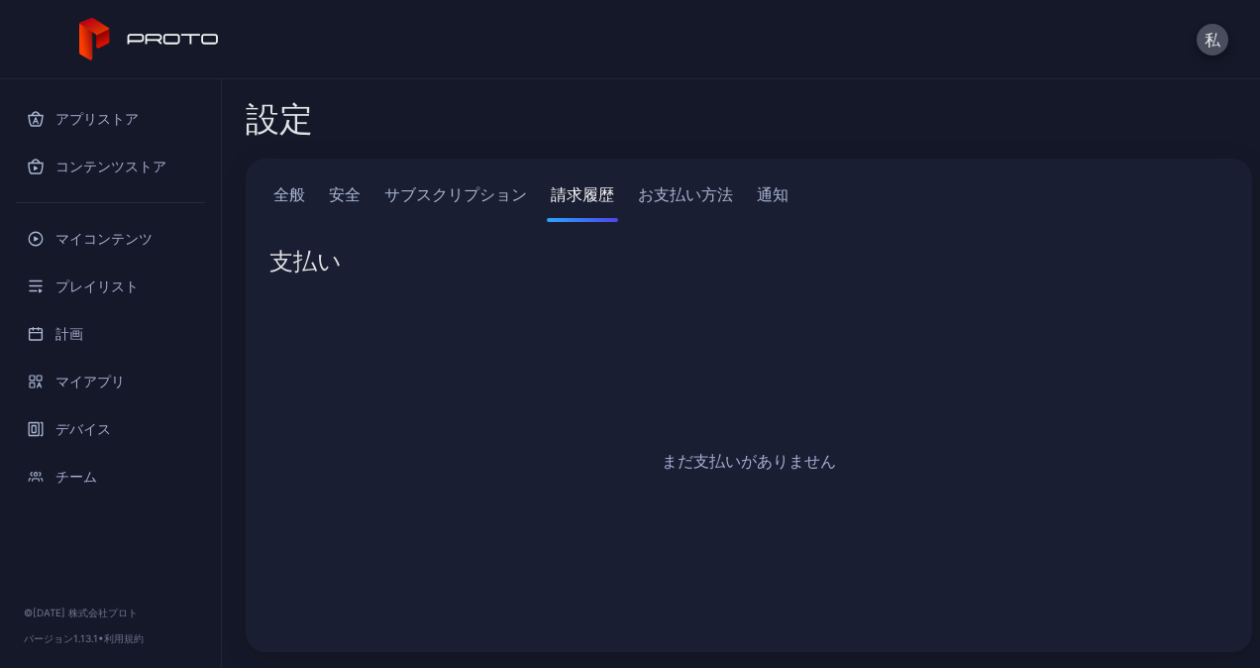
click at [488, 204] on link "サブスクリプション" at bounding box center [455, 202] width 151 height 40
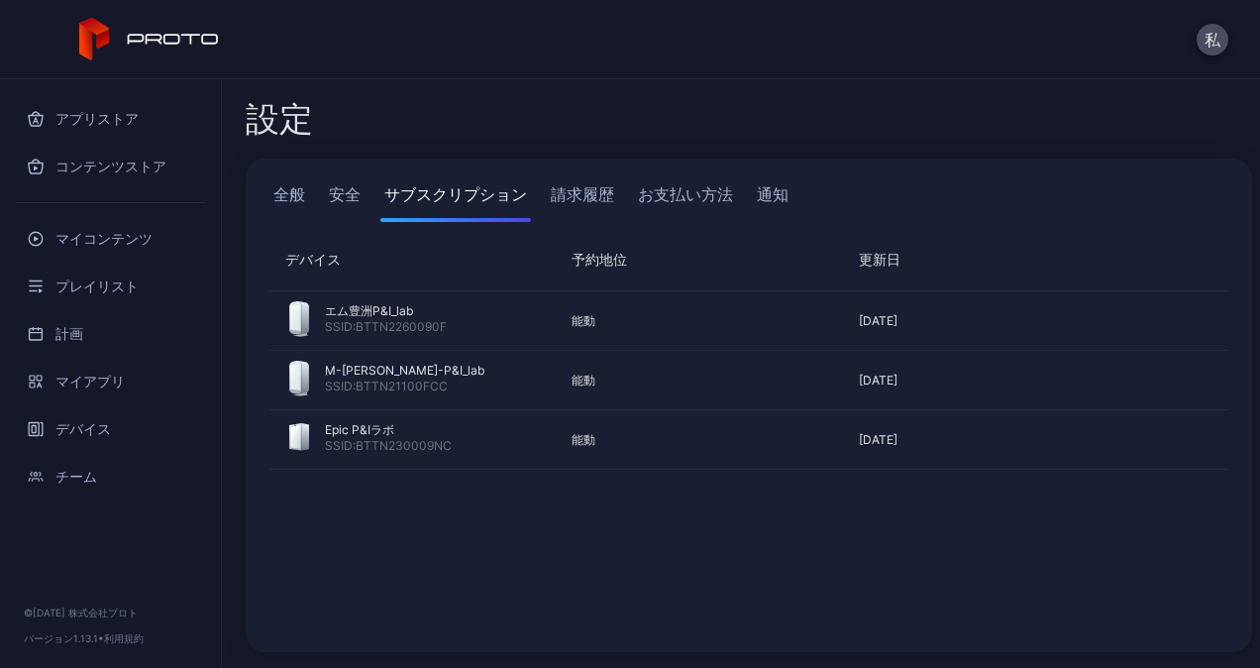
click at [370, 197] on div "全般 安全 サブスクリプション 請求履歴 お支払い方法 通知" at bounding box center [748, 202] width 959 height 40
click at [345, 192] on link "安全" at bounding box center [345, 202] width 40 height 40
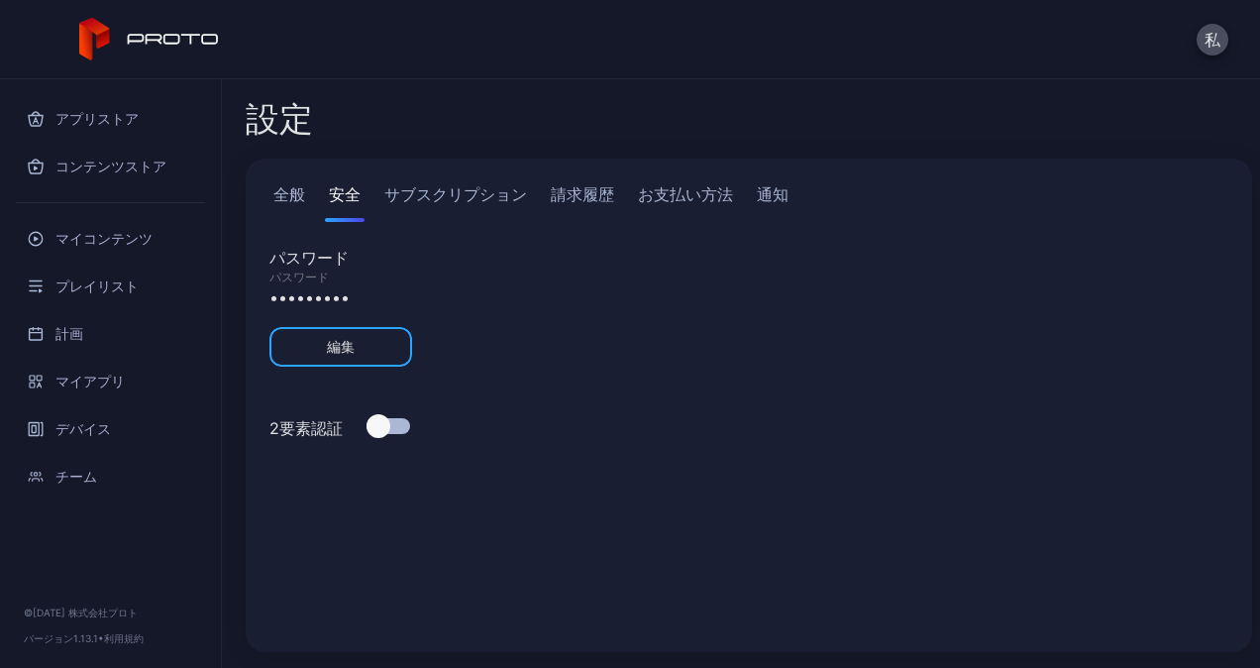
click at [300, 191] on link "全般" at bounding box center [289, 202] width 40 height 40
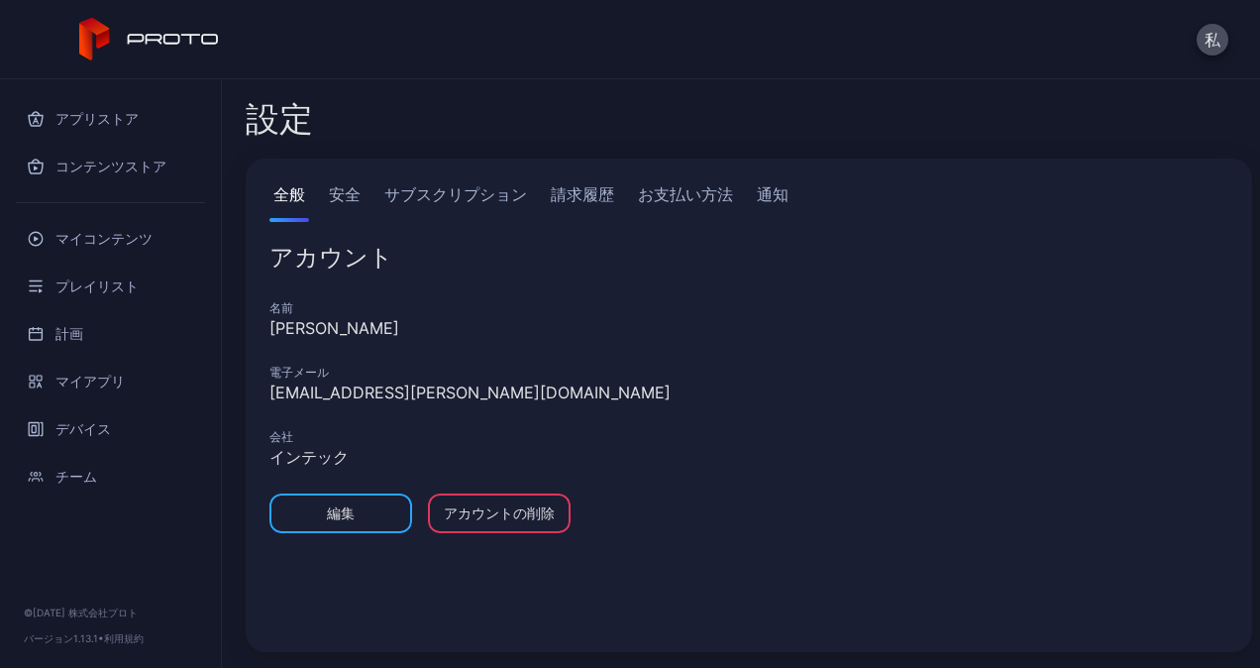
click at [765, 208] on link "通知" at bounding box center [773, 202] width 40 height 40
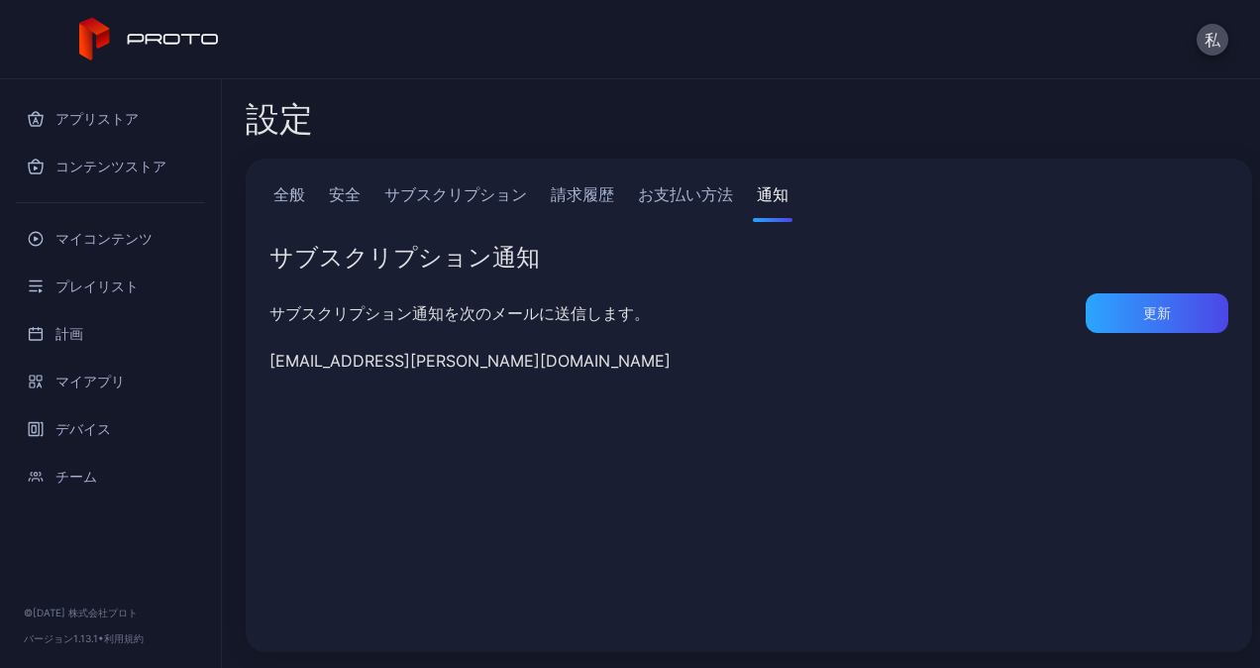
click at [700, 196] on link "お支払い方法" at bounding box center [685, 202] width 103 height 40
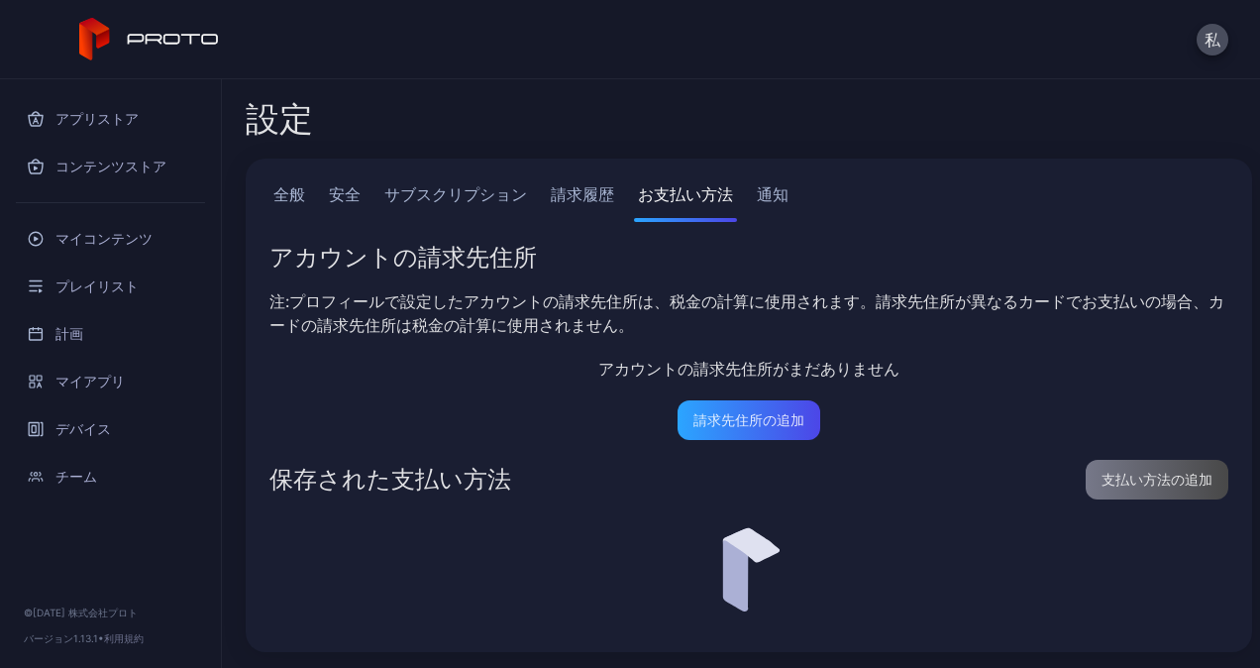
click at [781, 196] on link "通知" at bounding box center [773, 202] width 40 height 40
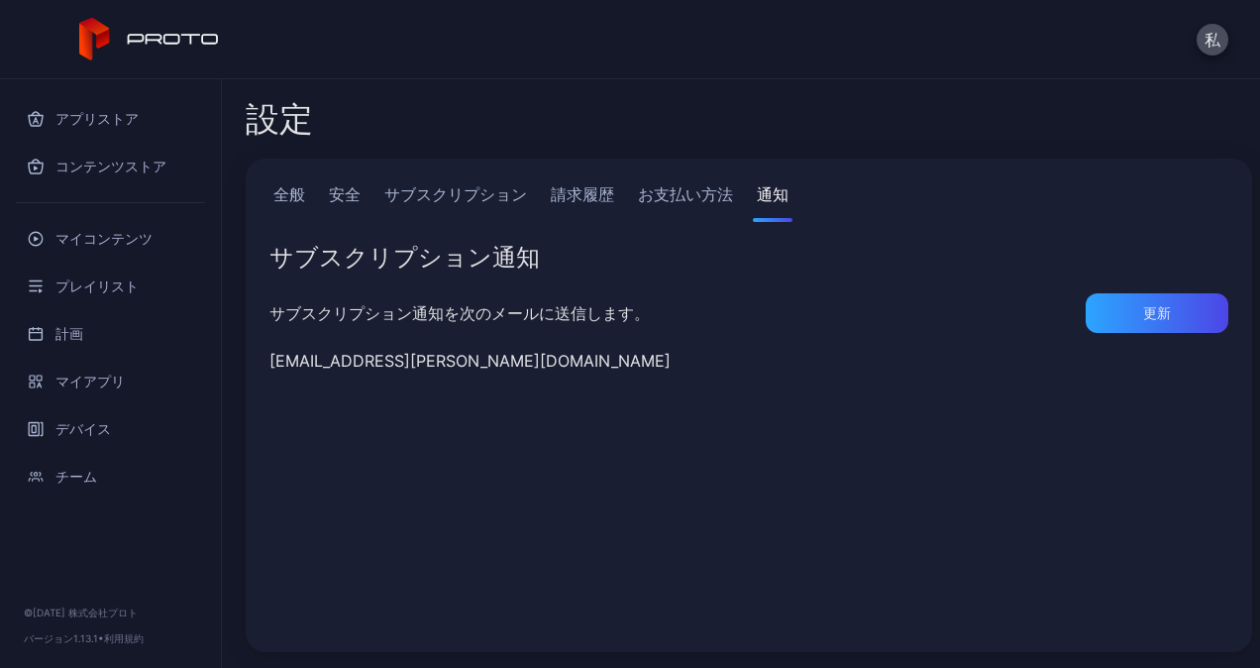
click at [331, 189] on link "安全" at bounding box center [345, 202] width 40 height 40
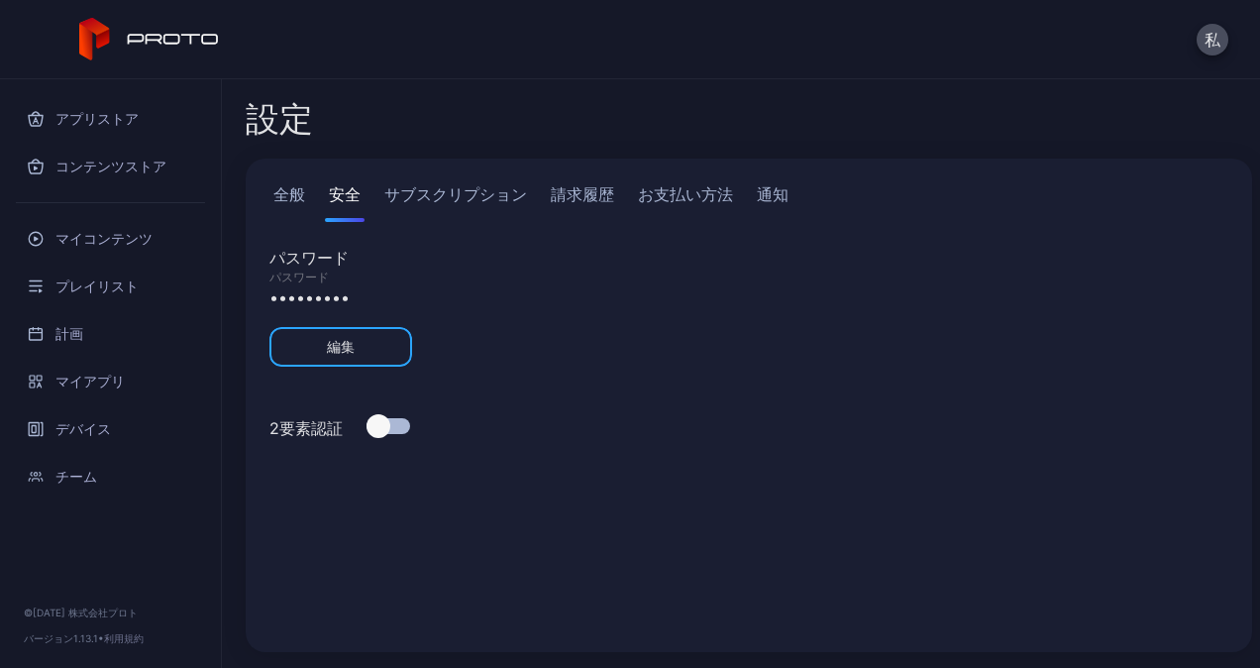
click at [301, 189] on link "全般" at bounding box center [289, 202] width 40 height 40
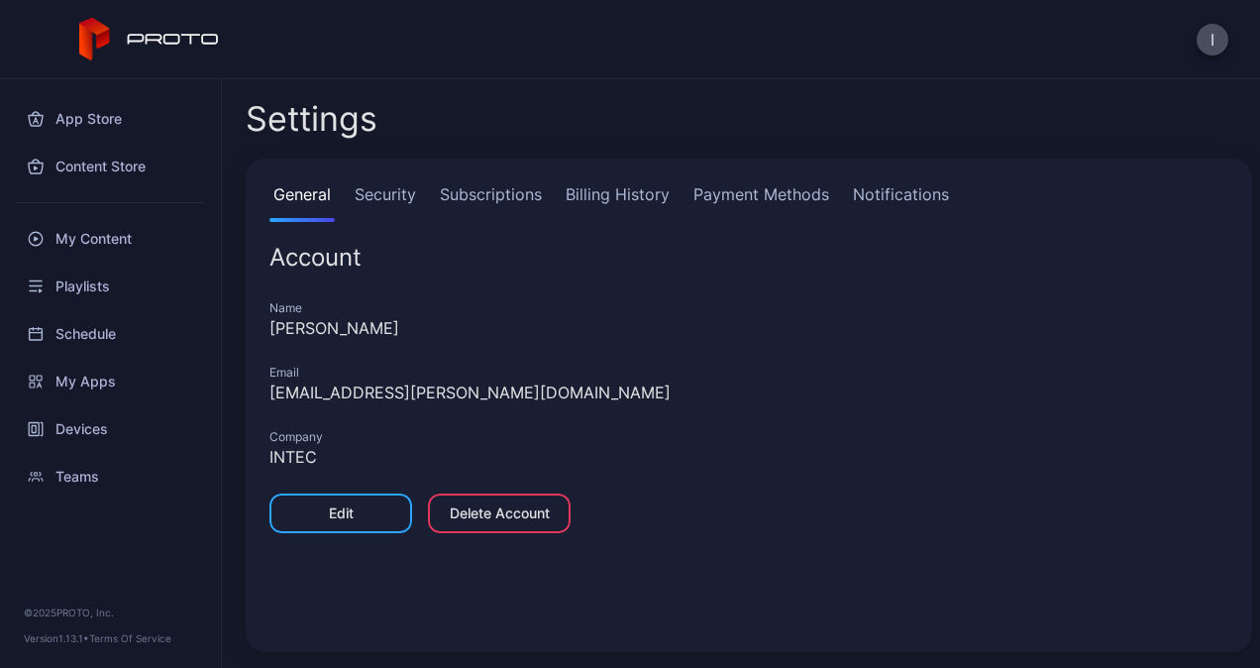
click at [317, 123] on h2 "Settings" at bounding box center [312, 119] width 132 height 36
click at [473, 192] on link "Subscriptions" at bounding box center [491, 202] width 110 height 40
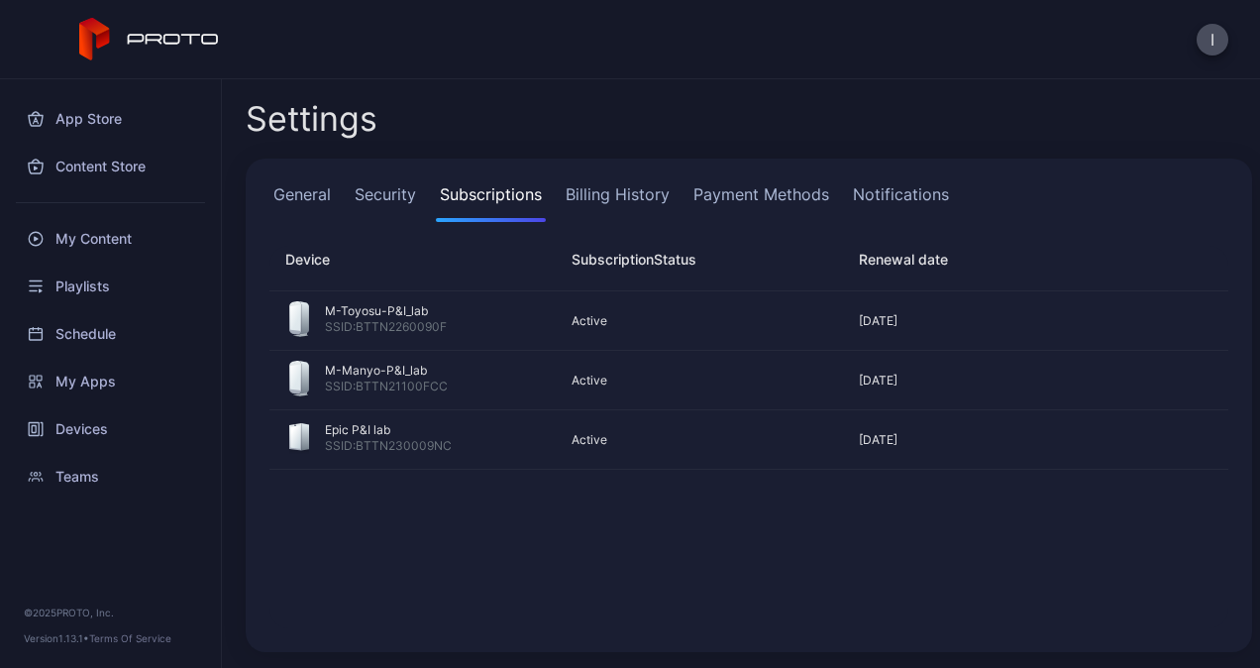
click at [580, 259] on span "Subscription" at bounding box center [612, 259] width 82 height 17
copy span "Subscription"
